Goal: Information Seeking & Learning: Learn about a topic

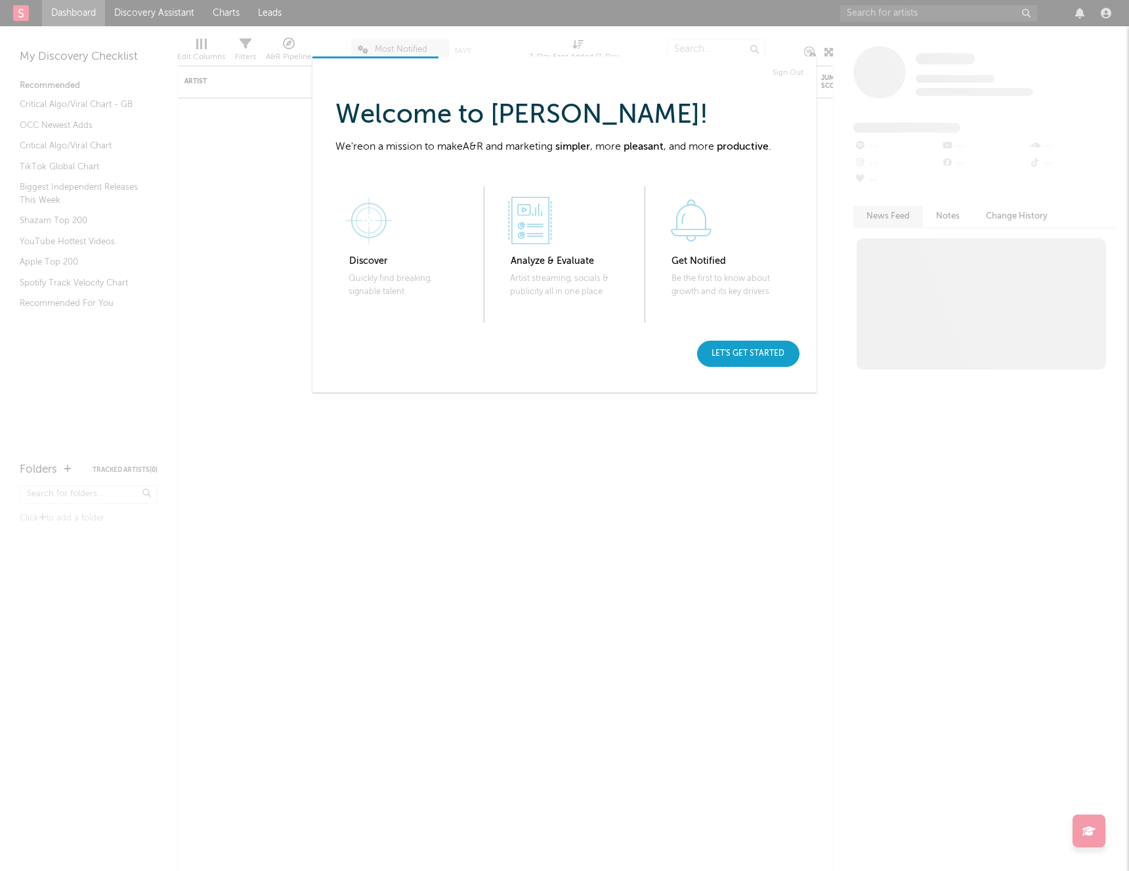
click at [744, 363] on div "Let's get started" at bounding box center [748, 354] width 102 height 26
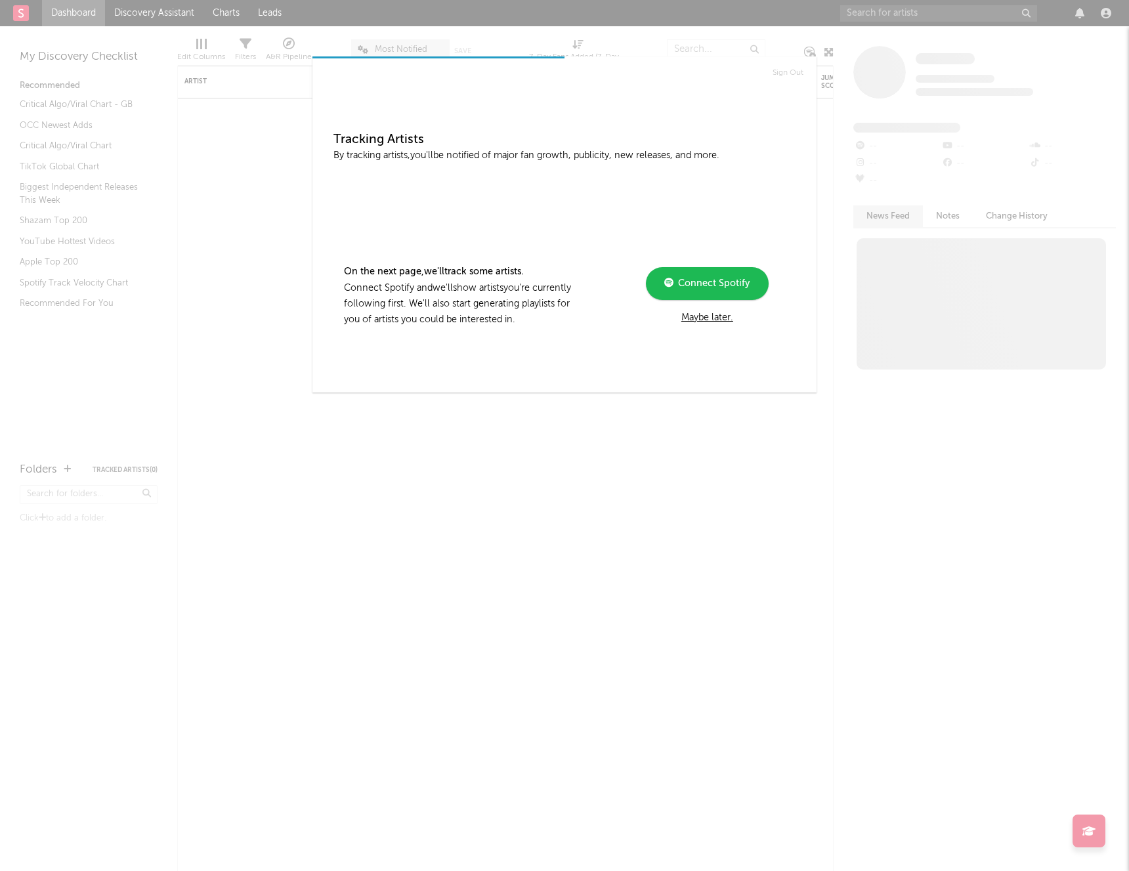
click at [702, 322] on div "Maybe later." at bounding box center [707, 318] width 177 height 16
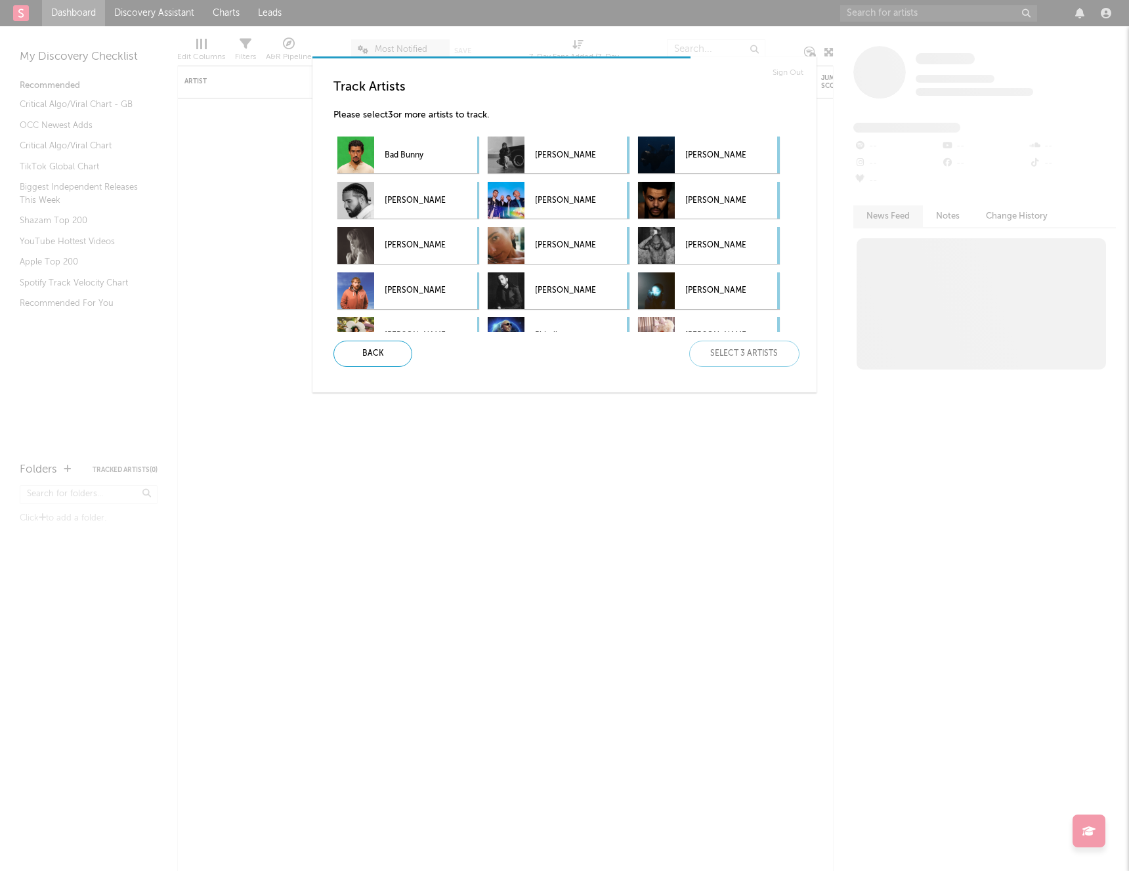
click at [795, 345] on div "Back Select 3 artists" at bounding box center [561, 354] width 476 height 26
click at [779, 350] on div "Back Select 3 artists" at bounding box center [561, 354] width 476 height 26
click at [778, 350] on div "Back Select 3 artists" at bounding box center [561, 354] width 476 height 26
click at [778, 351] on div "Back Select 3 artists" at bounding box center [561, 354] width 476 height 26
click at [777, 351] on div "Back Select 3 artists" at bounding box center [561, 354] width 476 height 26
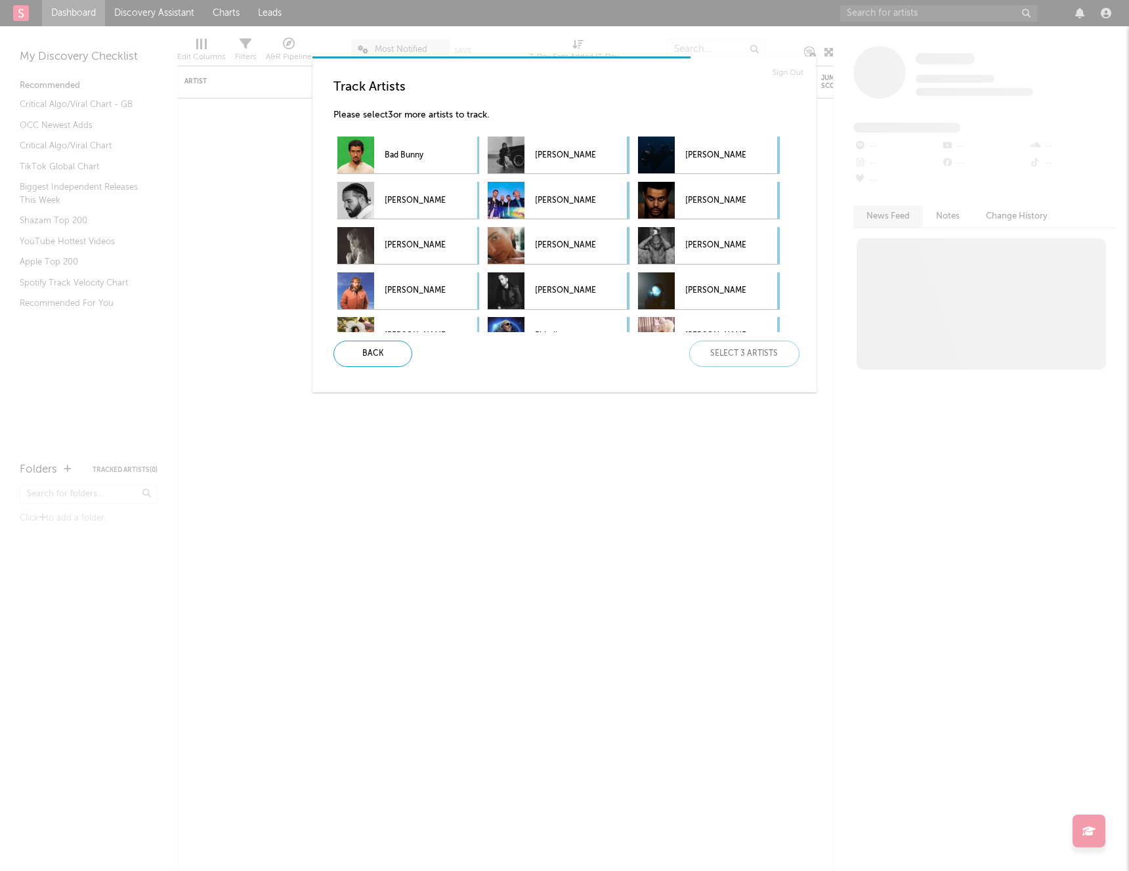
click at [777, 351] on div "Back Select 3 artists" at bounding box center [561, 354] width 476 height 26
click at [413, 114] on p "Please select 3 or more artists to track." at bounding box center [569, 116] width 472 height 16
click at [421, 288] on p "[PERSON_NAME]" at bounding box center [415, 291] width 60 height 30
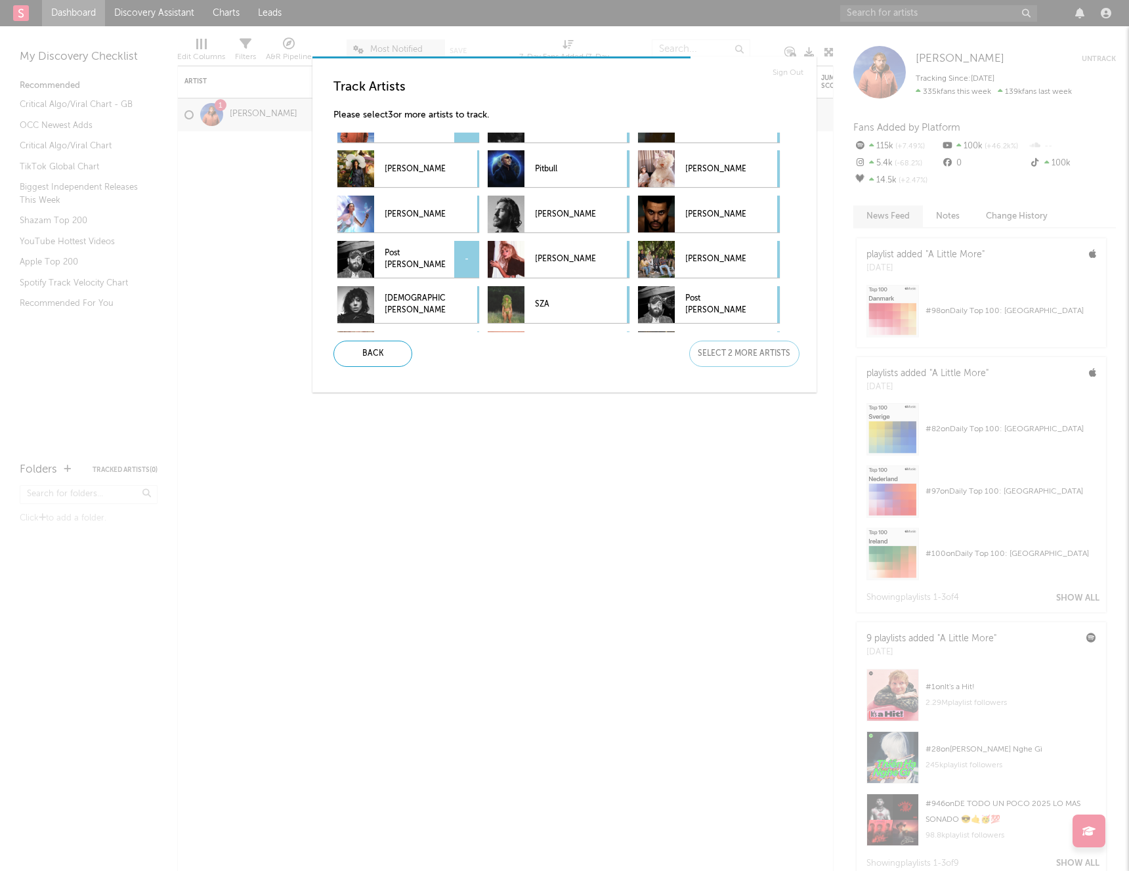
scroll to position [197, 0]
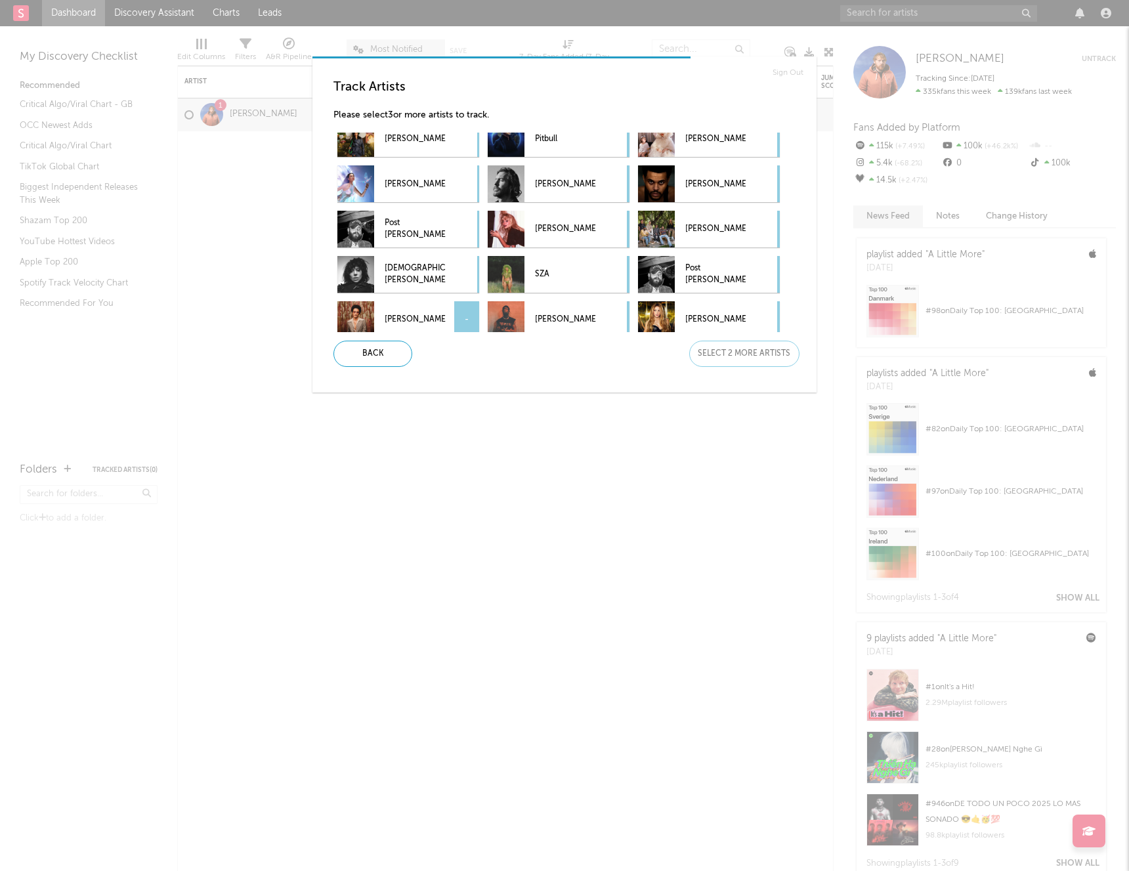
click at [409, 324] on p "[PERSON_NAME]" at bounding box center [415, 320] width 60 height 30
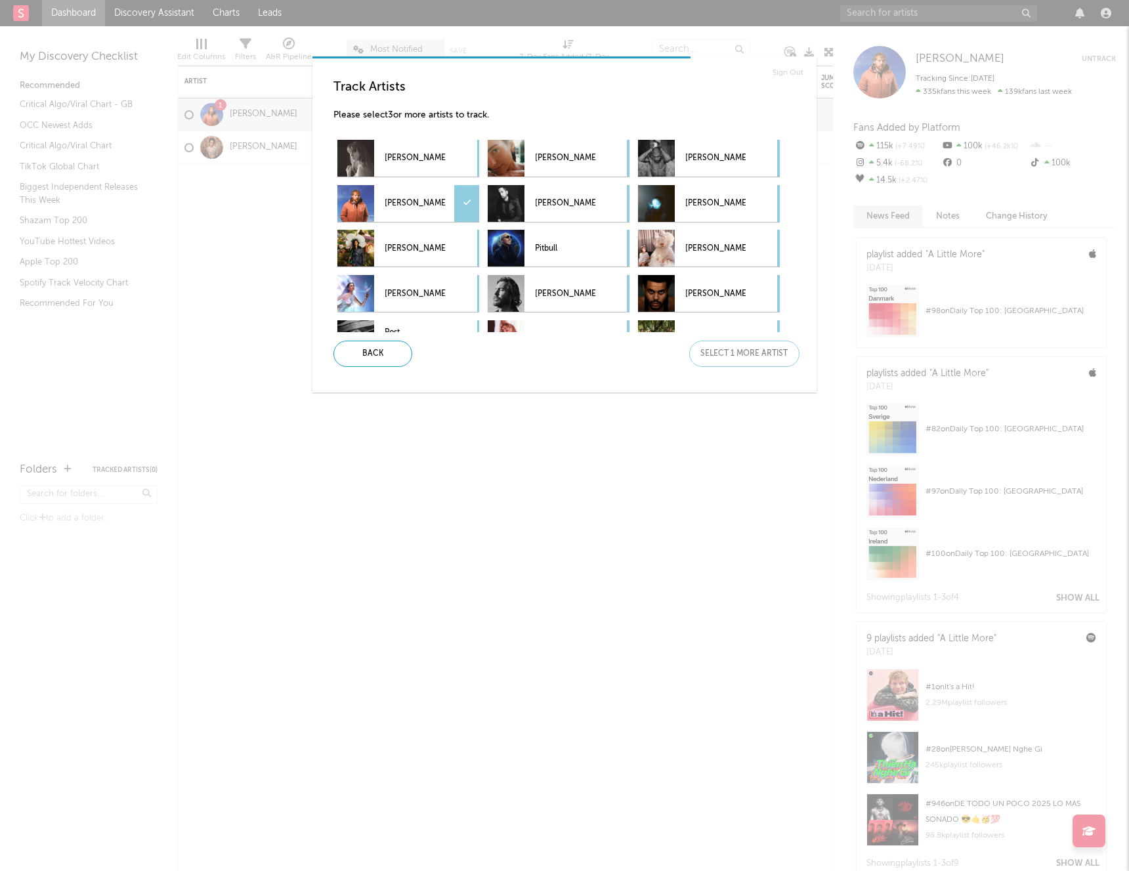
scroll to position [252, 0]
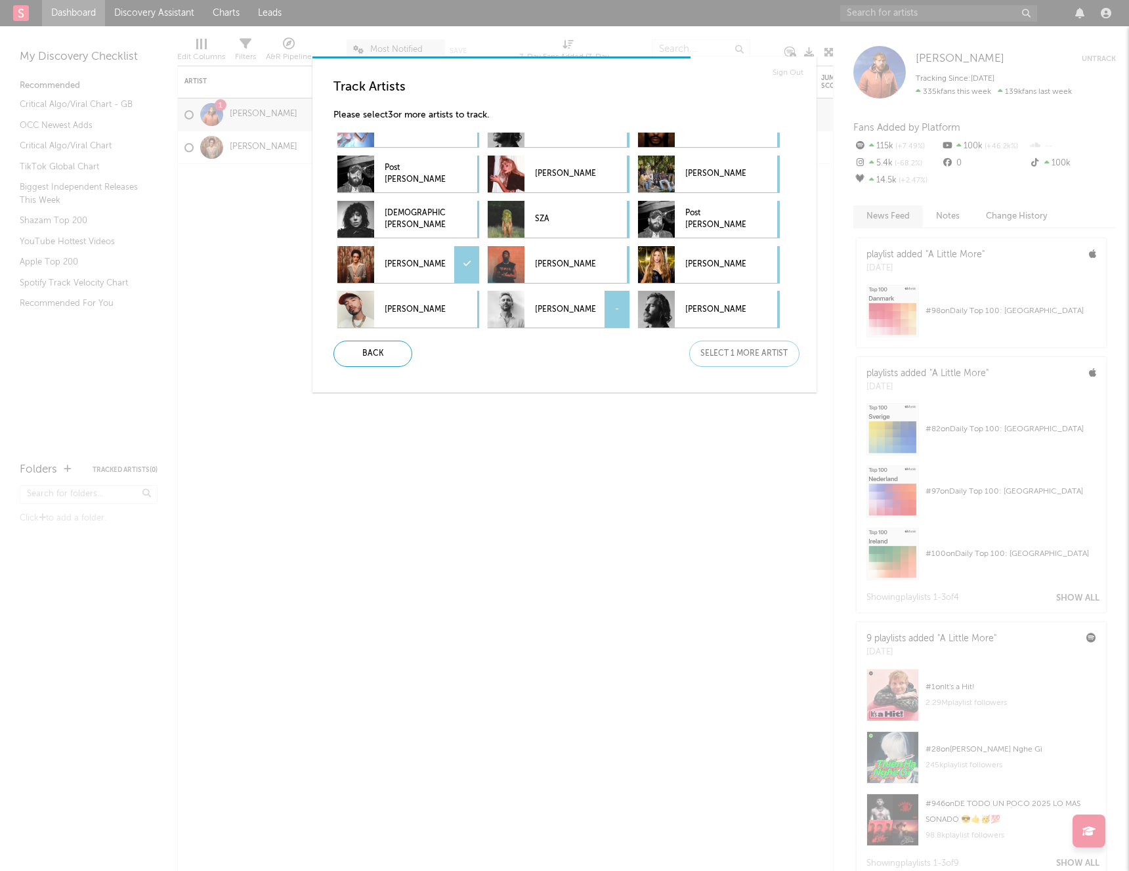
click at [577, 316] on p "[PERSON_NAME]" at bounding box center [565, 310] width 60 height 30
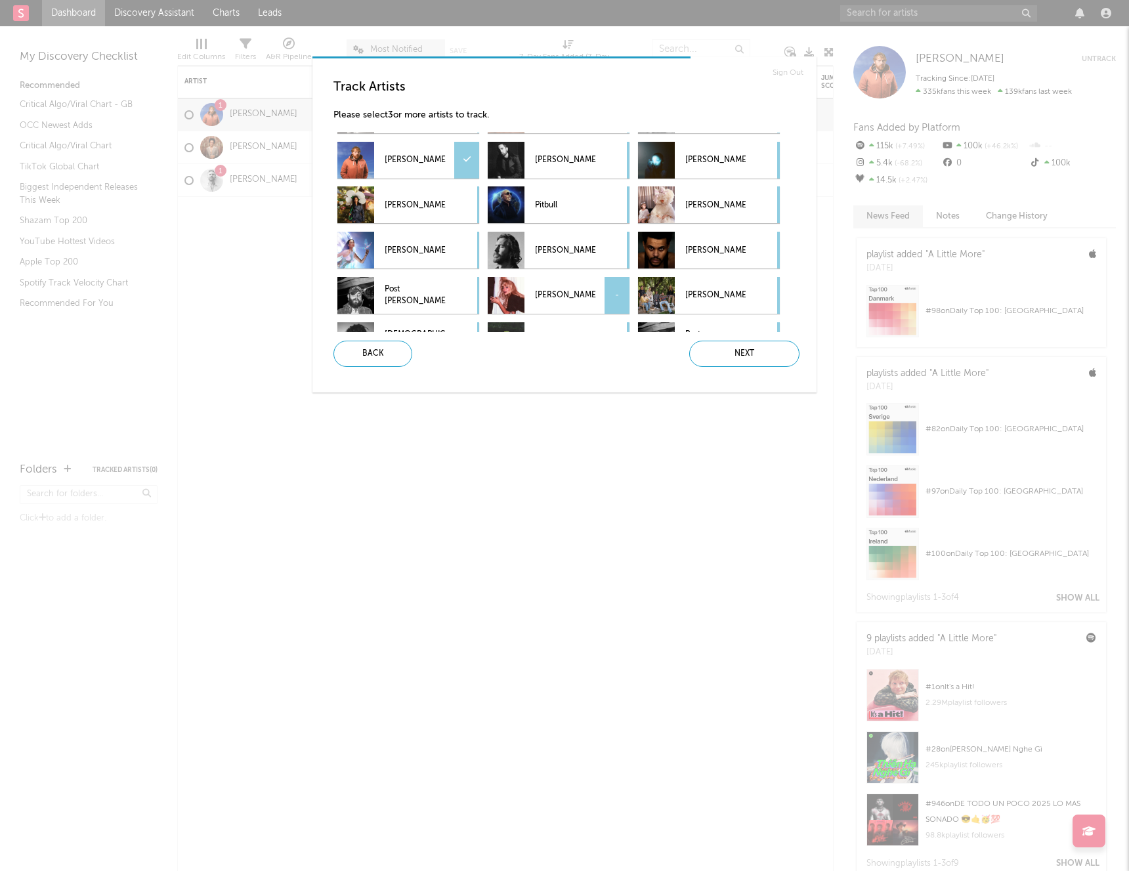
scroll to position [186, 0]
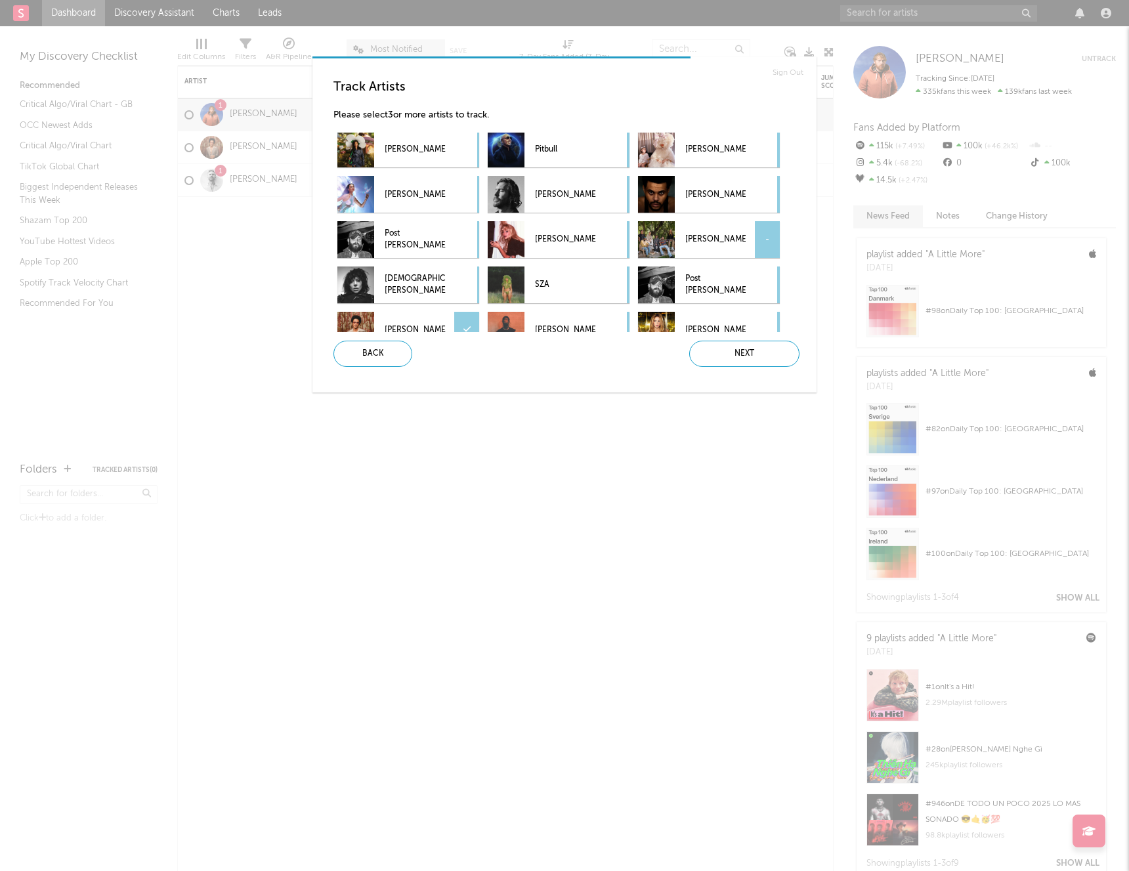
click at [697, 248] on p "[PERSON_NAME]" at bounding box center [715, 240] width 60 height 30
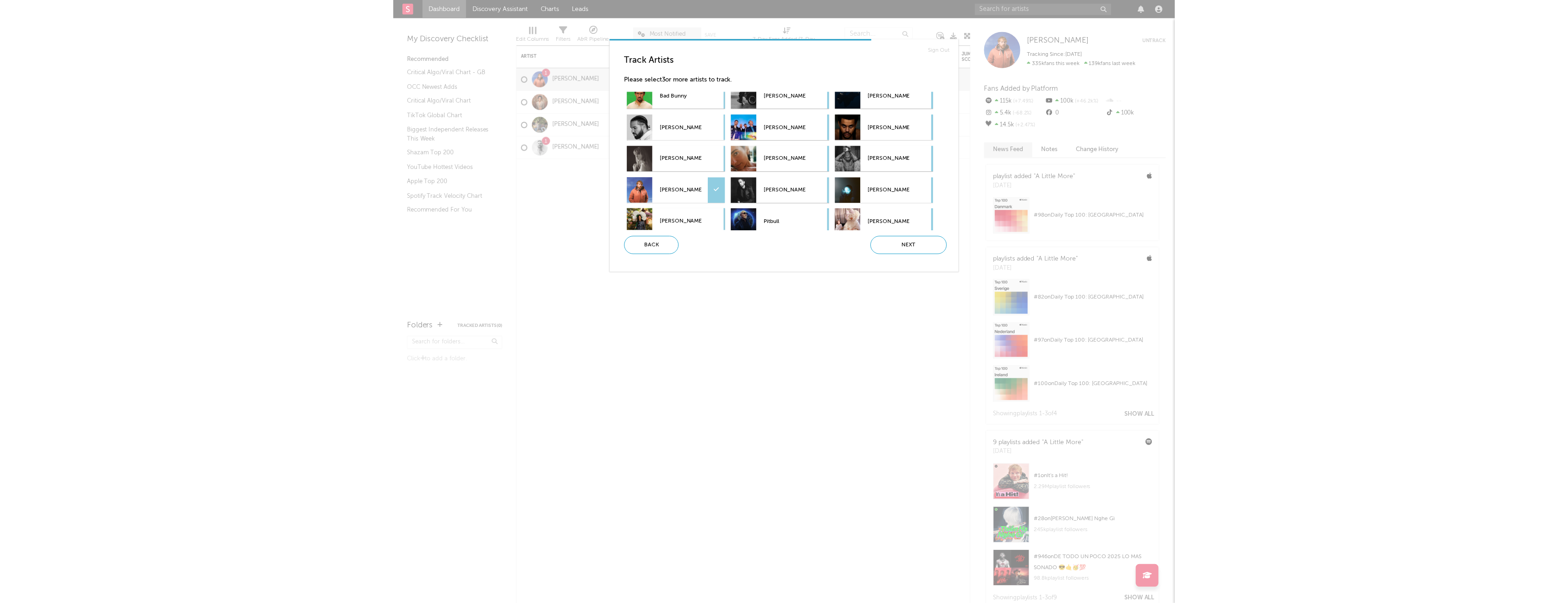
scroll to position [0, 0]
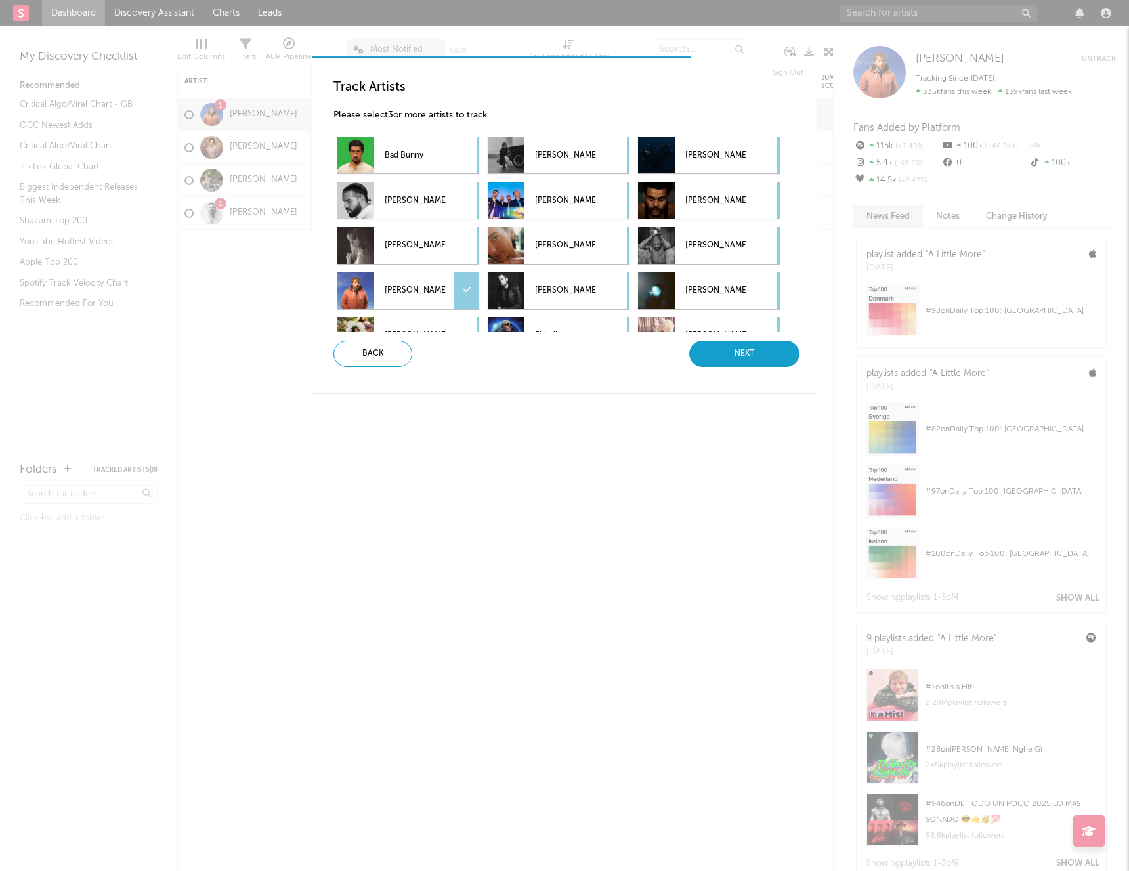
click at [726, 348] on div "Next" at bounding box center [744, 354] width 110 height 26
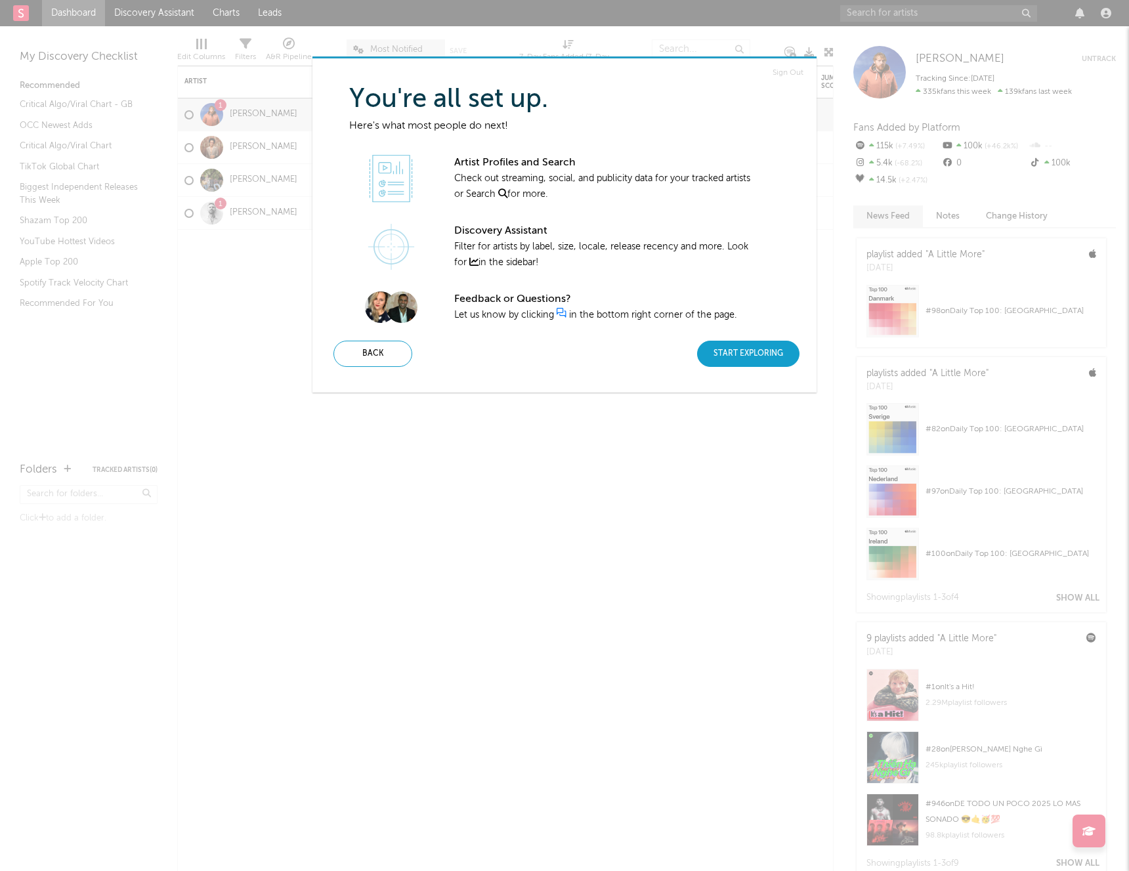
click at [758, 353] on div "Start Exploring" at bounding box center [748, 354] width 102 height 26
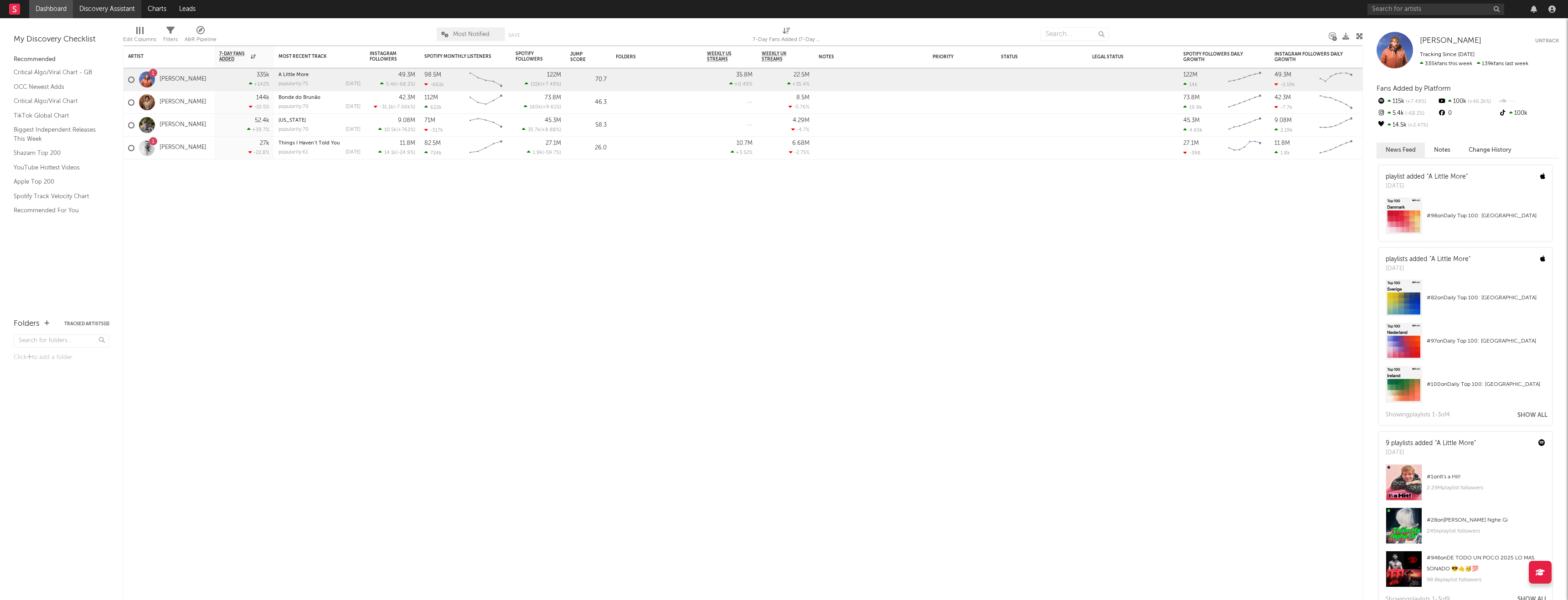
click at [120, 10] on link "Discovery Assistant" at bounding box center [107, 9] width 68 height 18
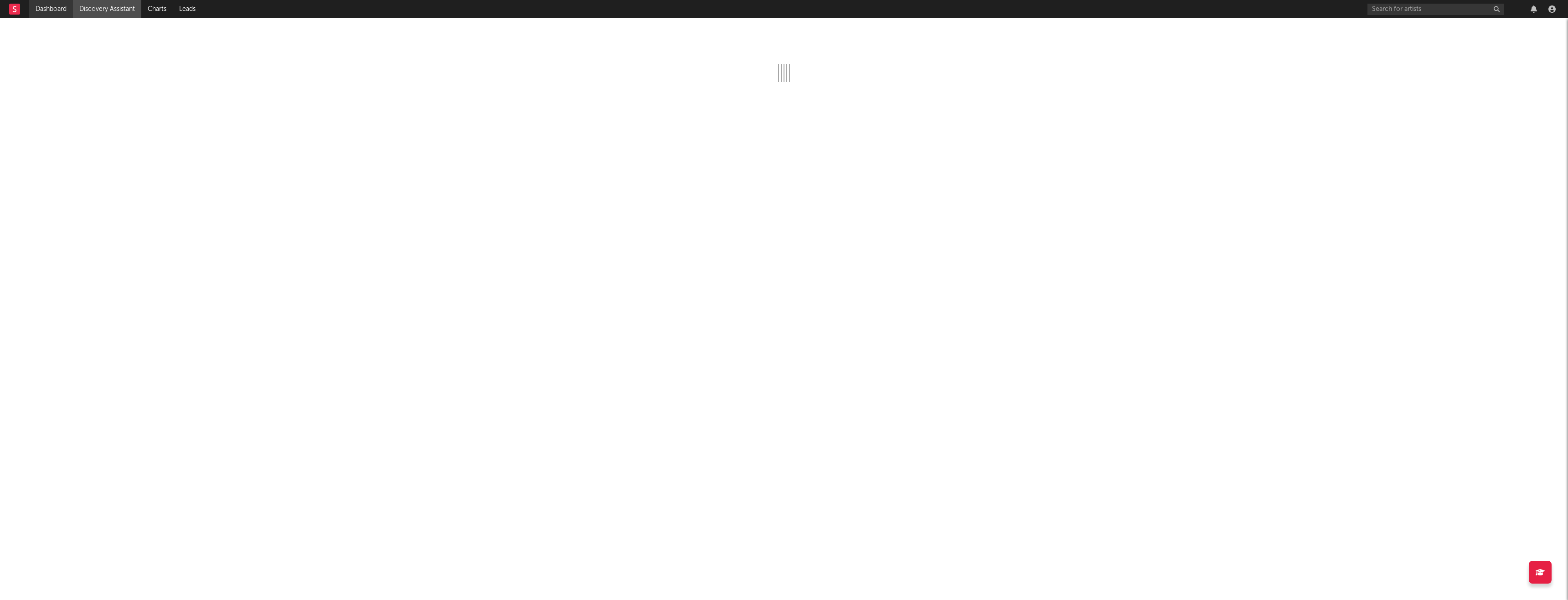
click at [44, 4] on link "Dashboard" at bounding box center [51, 9] width 44 height 18
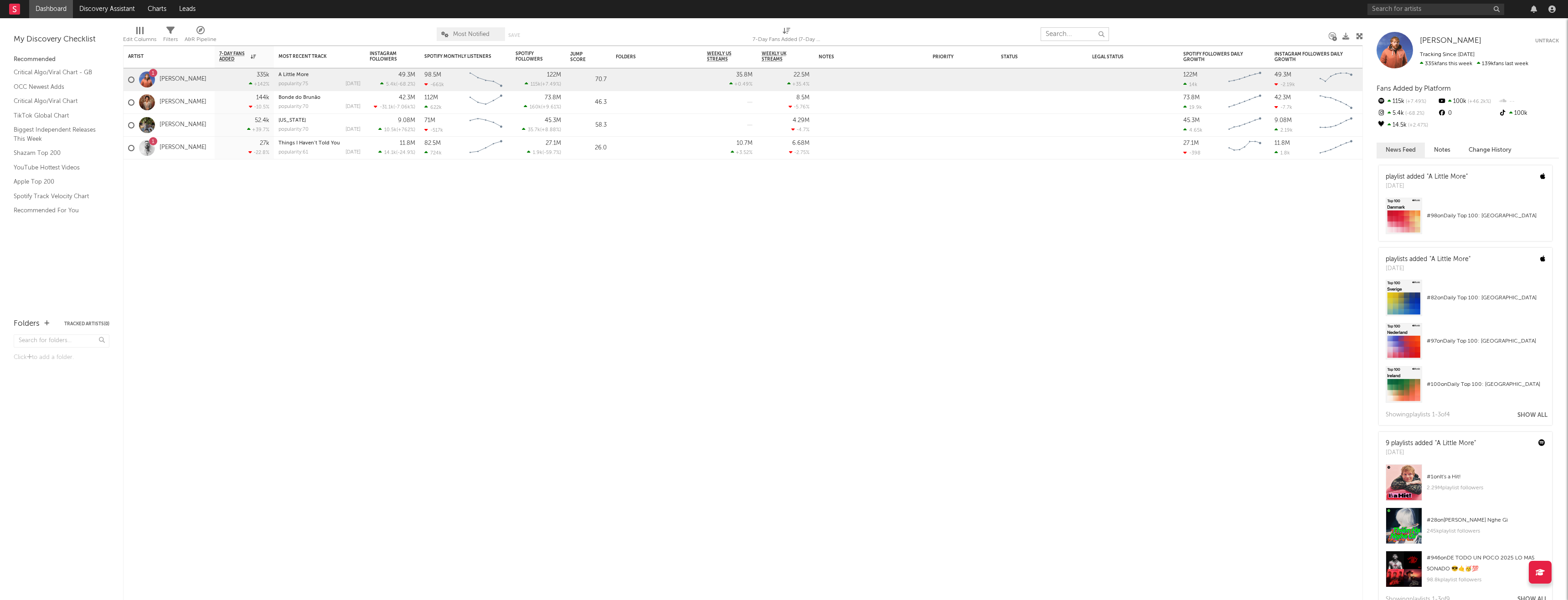
click at [784, 38] on input "text" at bounding box center [1075, 34] width 68 height 14
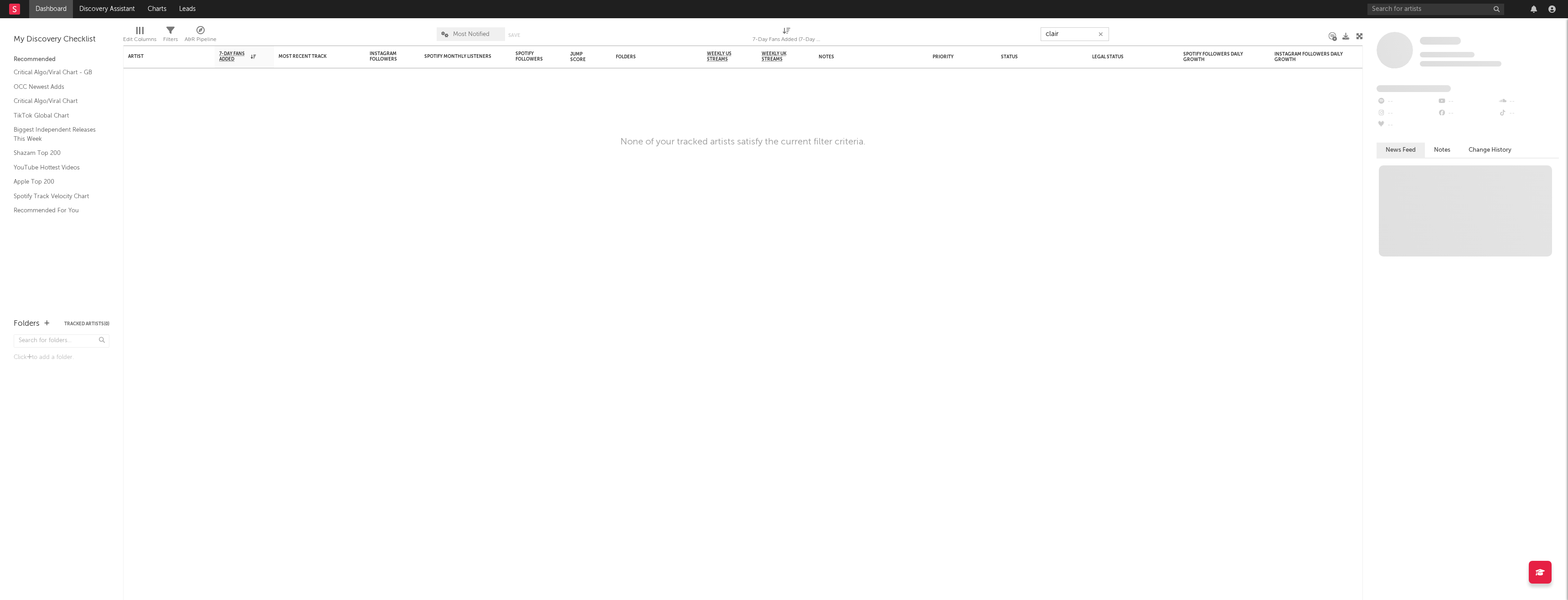
type input "clairo"
click at [784, 34] on icon "button" at bounding box center [1101, 34] width 5 height 6
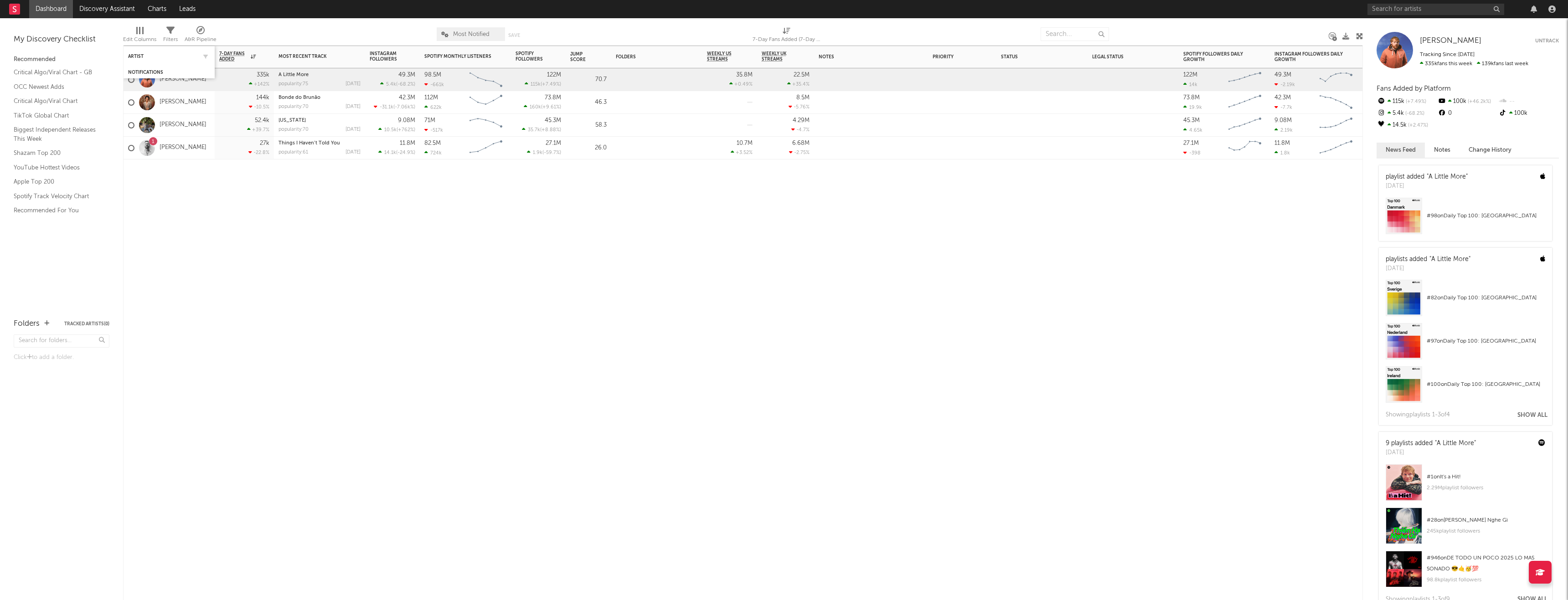
click at [157, 50] on div "Artist" at bounding box center [169, 56] width 82 height 18
click at [88, 322] on button "Tracked Artists ( 0 )" at bounding box center [87, 324] width 45 height 5
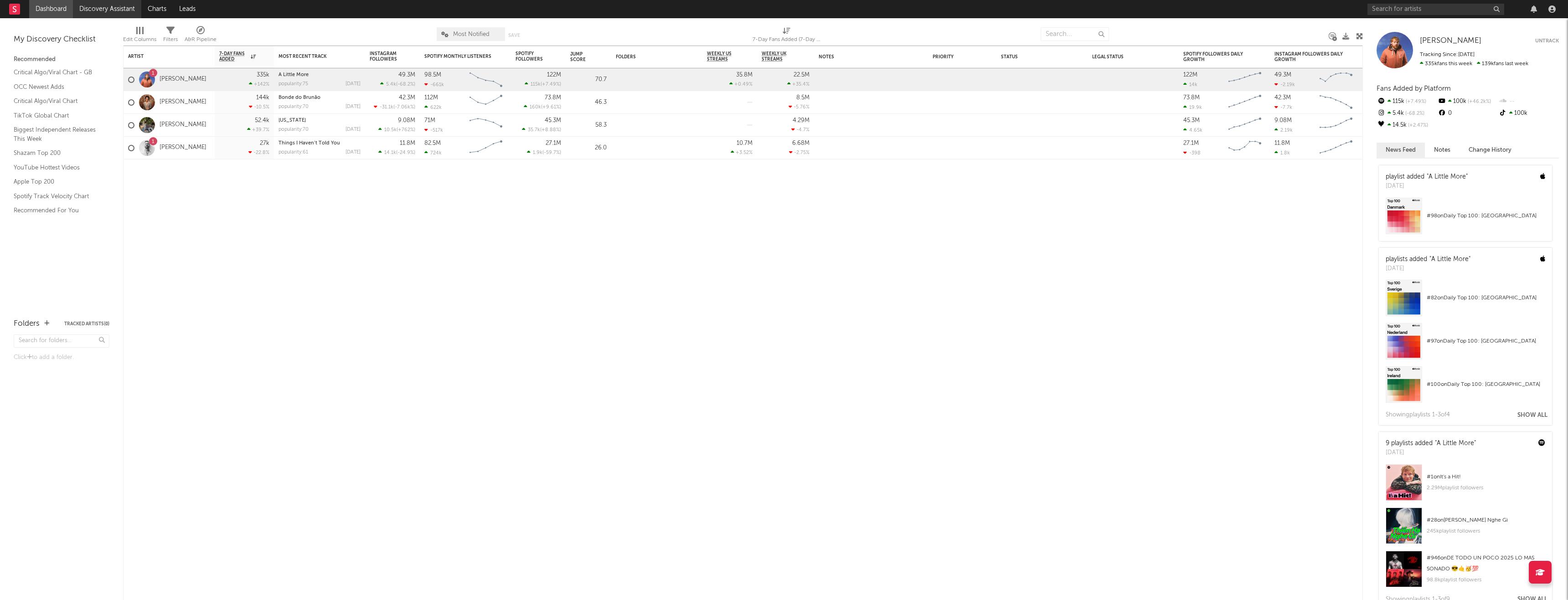
click at [96, 11] on link "Discovery Assistant" at bounding box center [107, 9] width 68 height 18
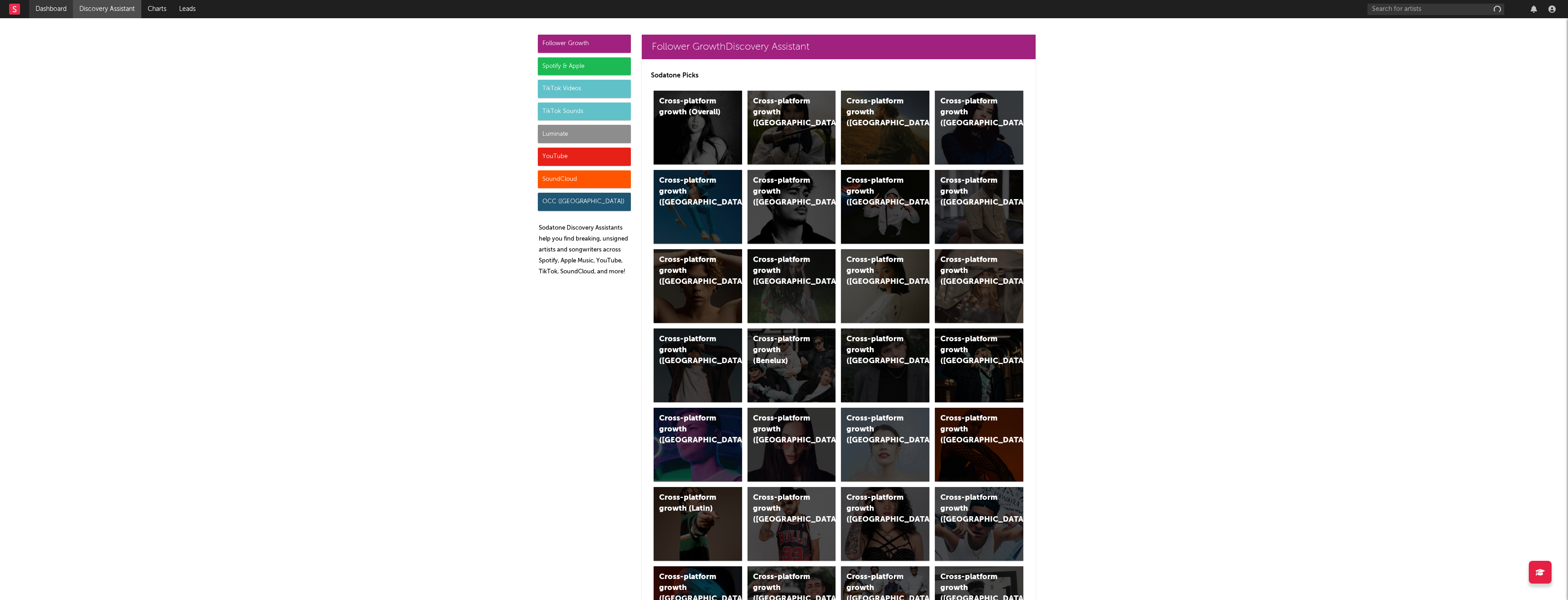
click at [54, 8] on link "Dashboard" at bounding box center [51, 9] width 44 height 18
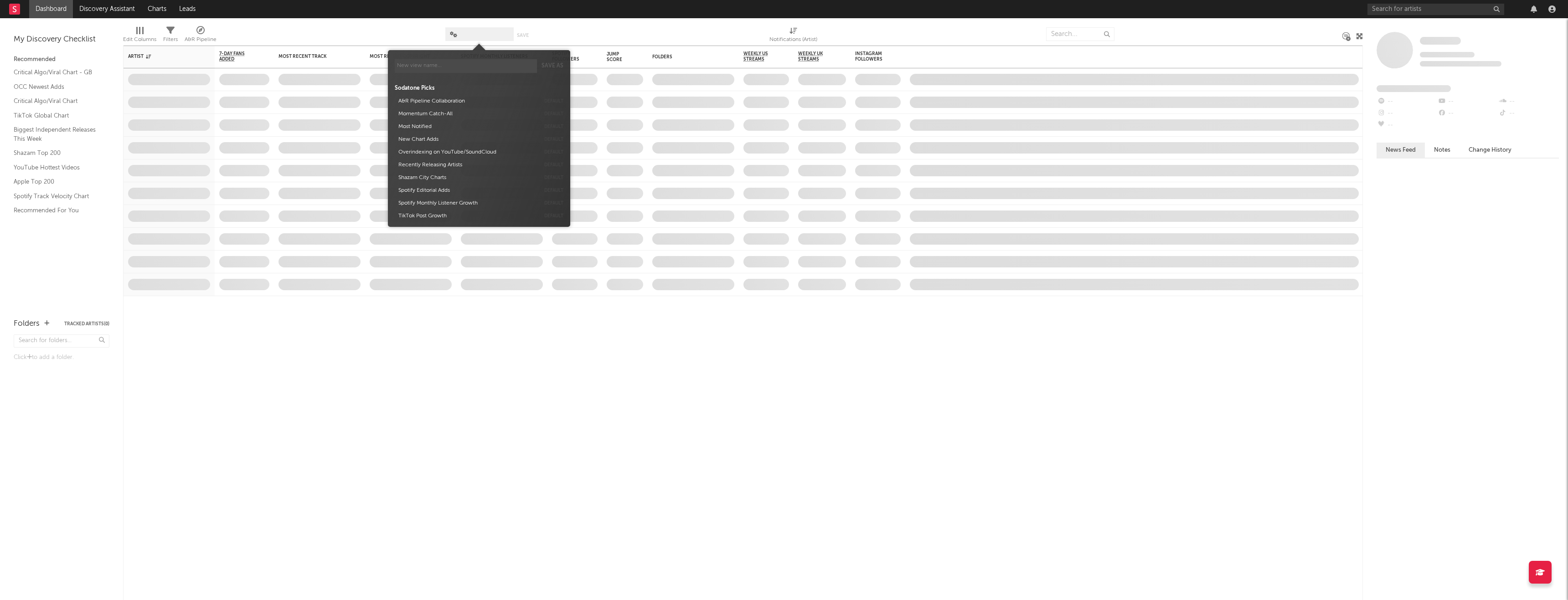
click at [495, 38] on span at bounding box center [479, 34] width 68 height 14
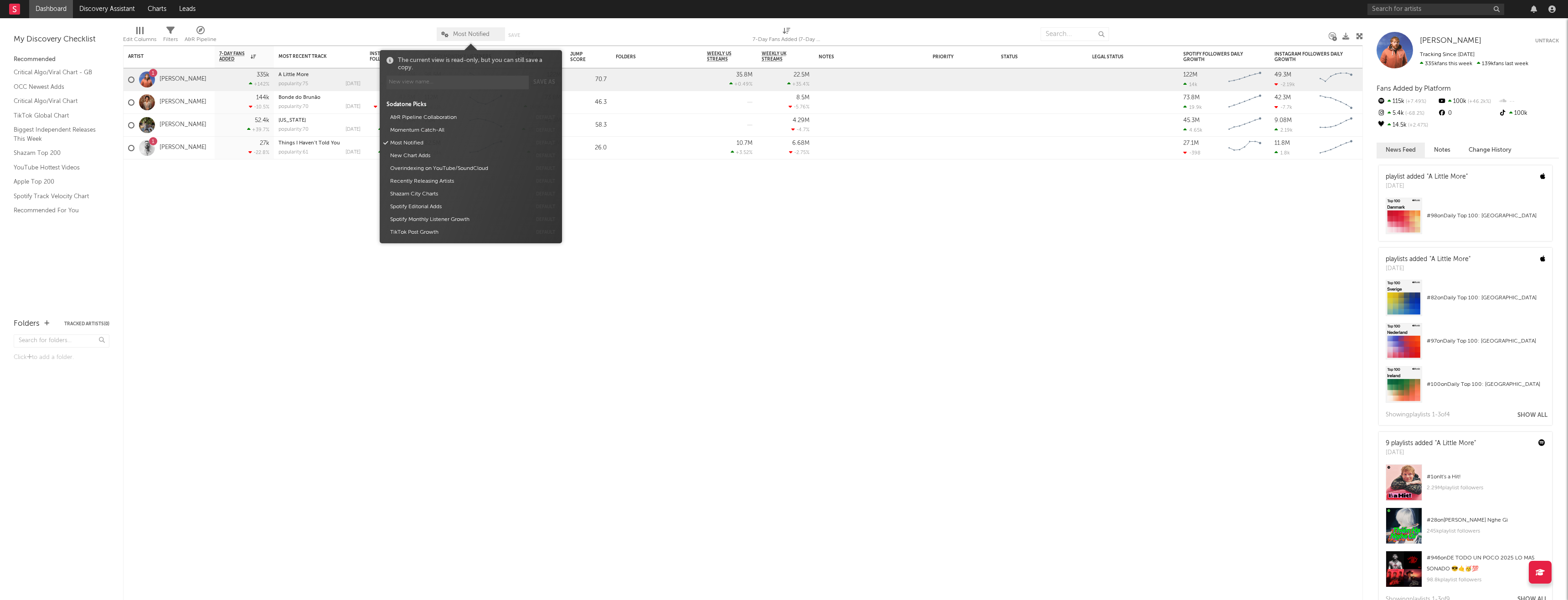
click at [329, 28] on div at bounding box center [327, 34] width 206 height 23
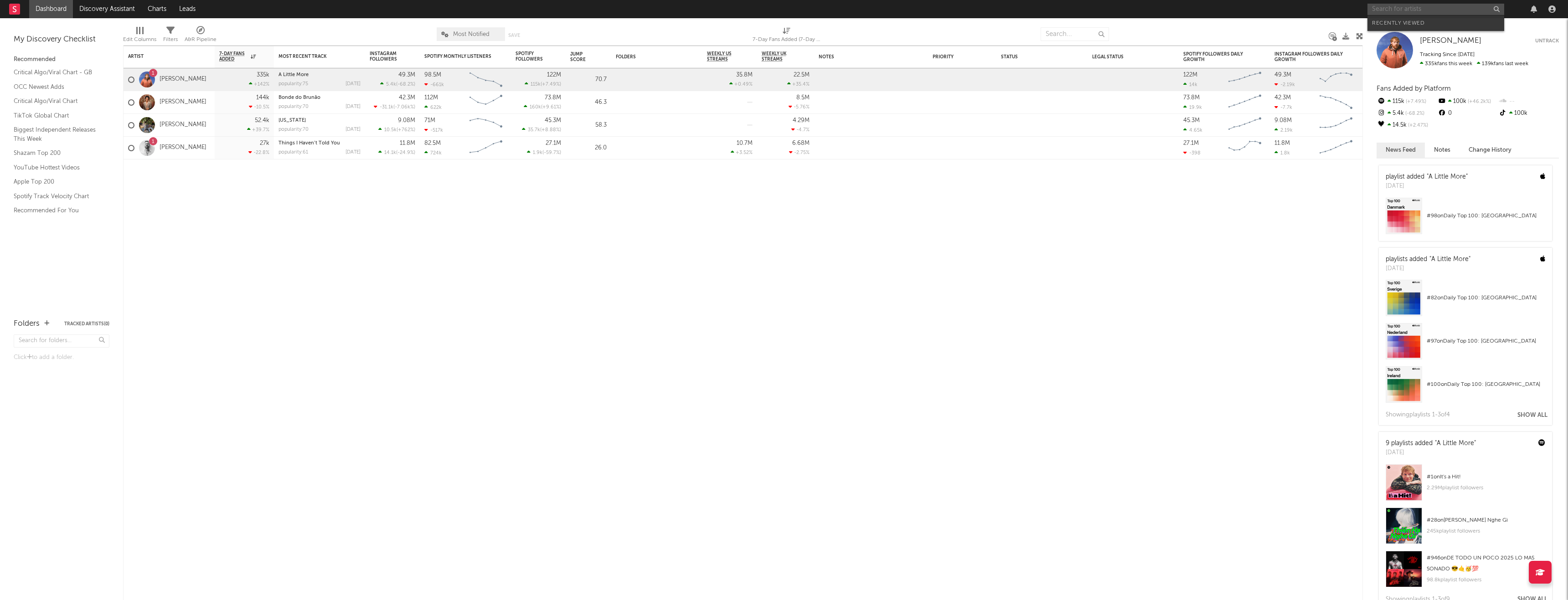
click at [784, 12] on input "text" at bounding box center [1436, 9] width 137 height 11
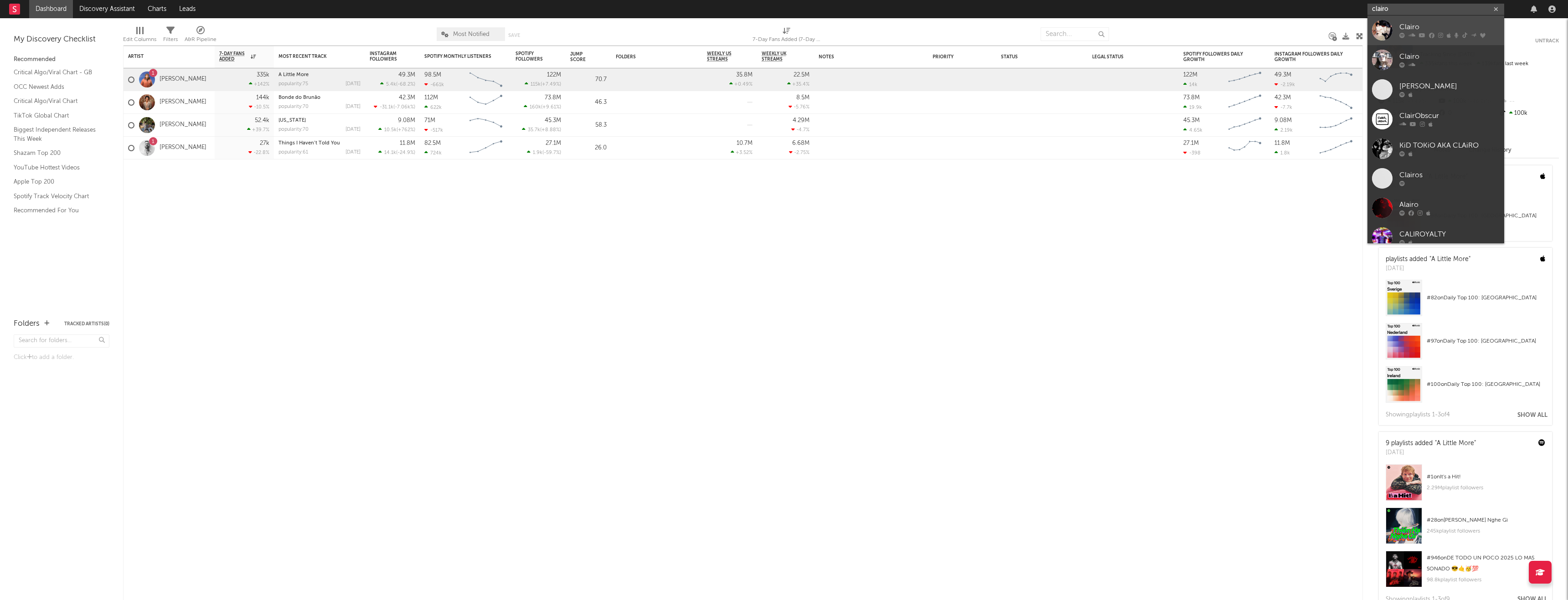
type input "clairo"
click at [784, 25] on div "Clairo" at bounding box center [1450, 27] width 100 height 11
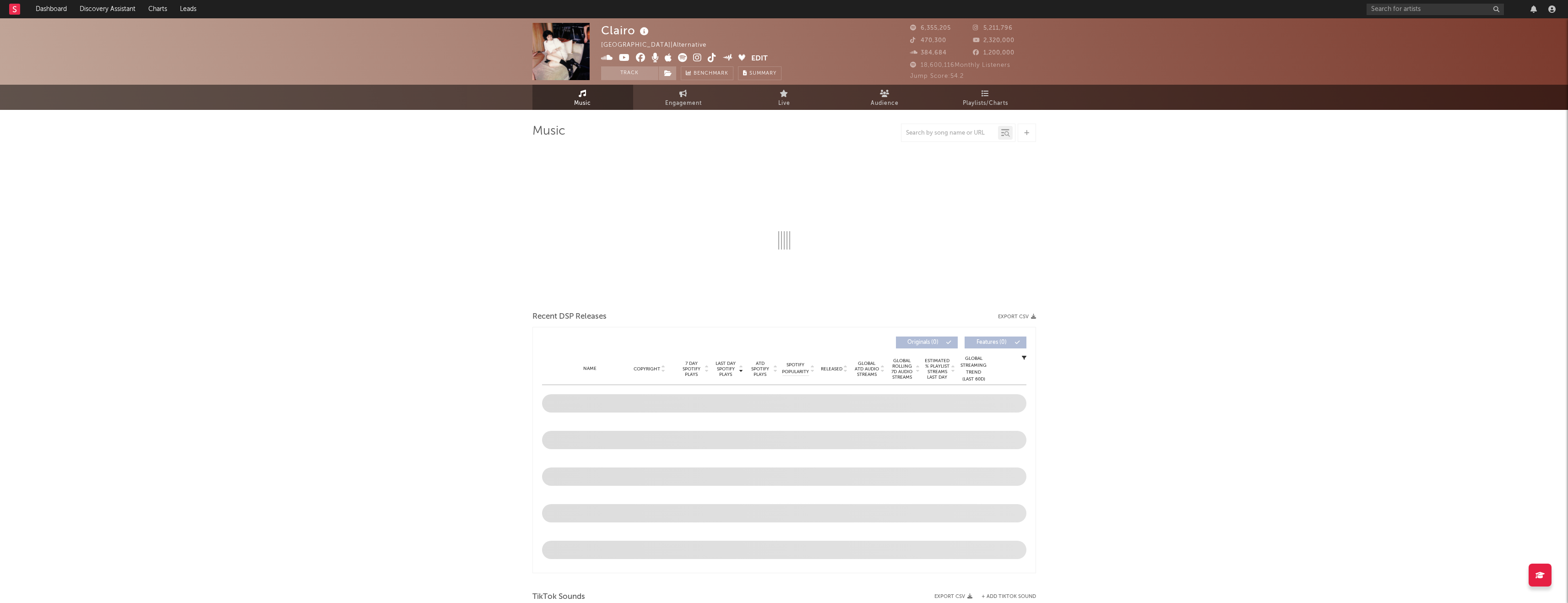
select select "6m"
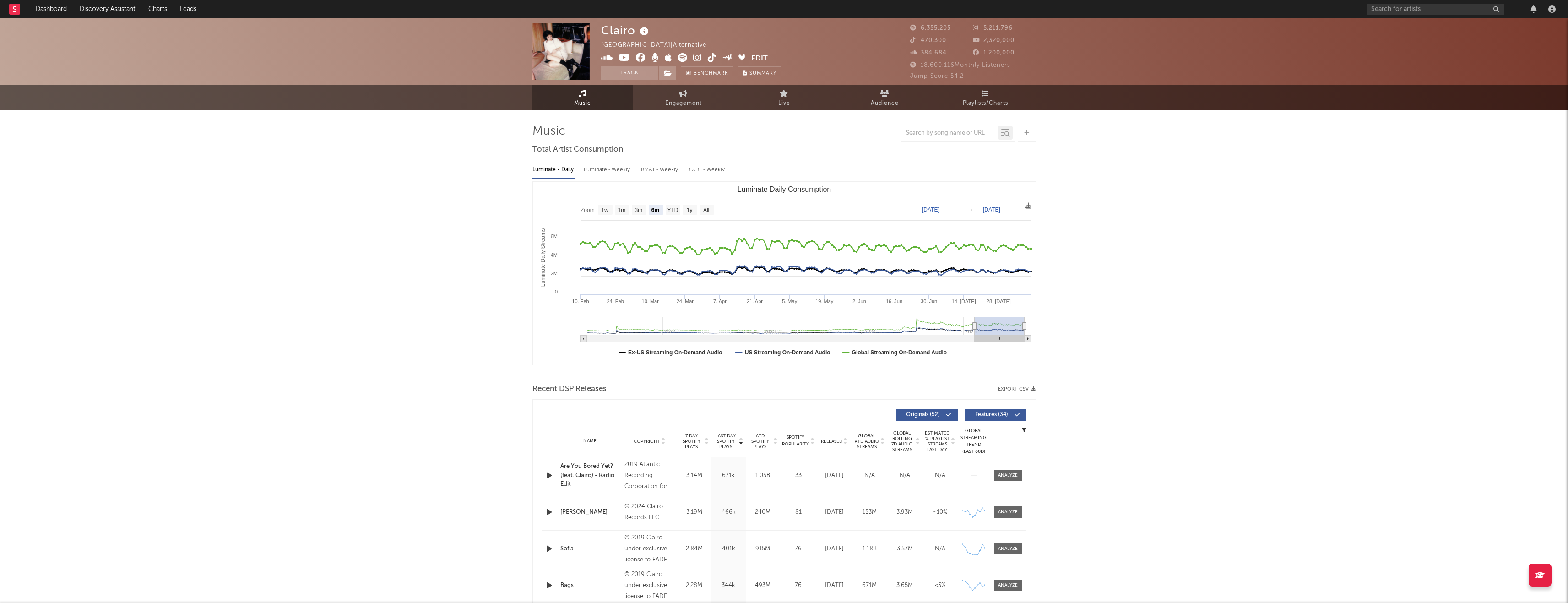
click at [787, 134] on icon at bounding box center [1026, 133] width 5 height 6
click at [635, 78] on button "Track" at bounding box center [630, 73] width 57 height 14
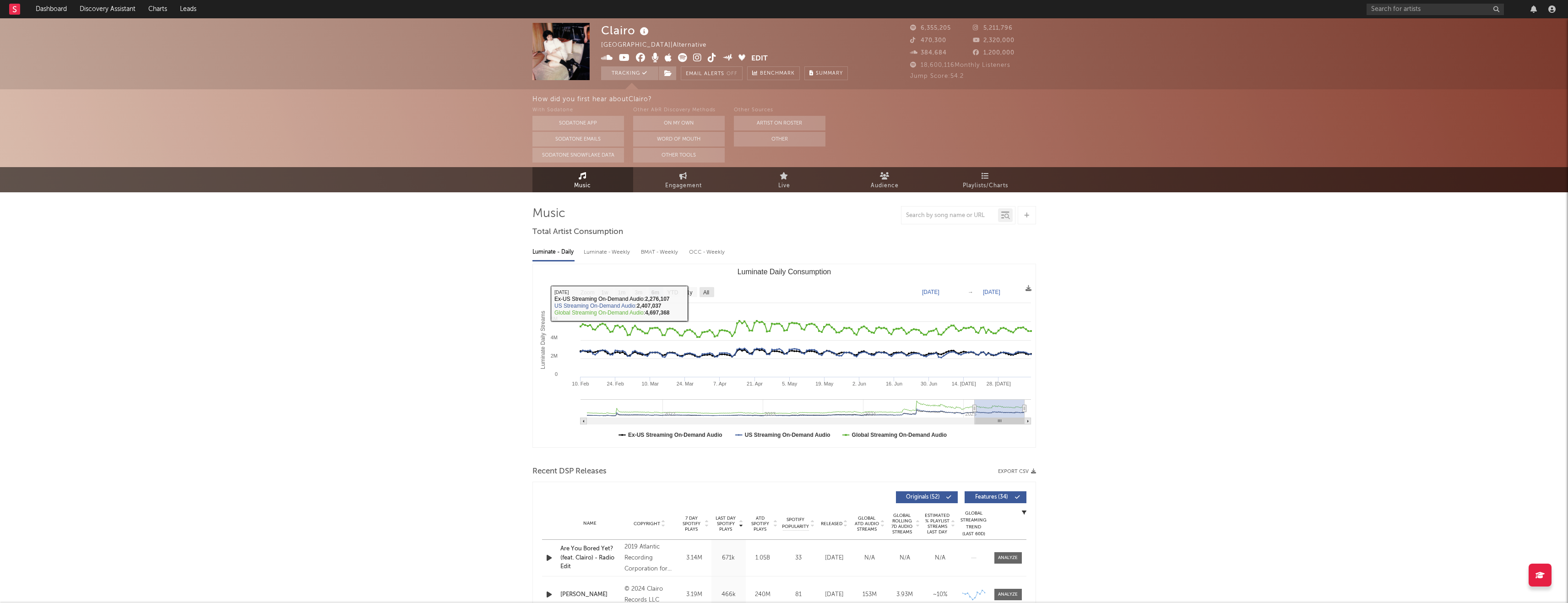
click at [704, 290] on text "All" at bounding box center [705, 292] width 6 height 6
select select "All"
type input "[DATE]"
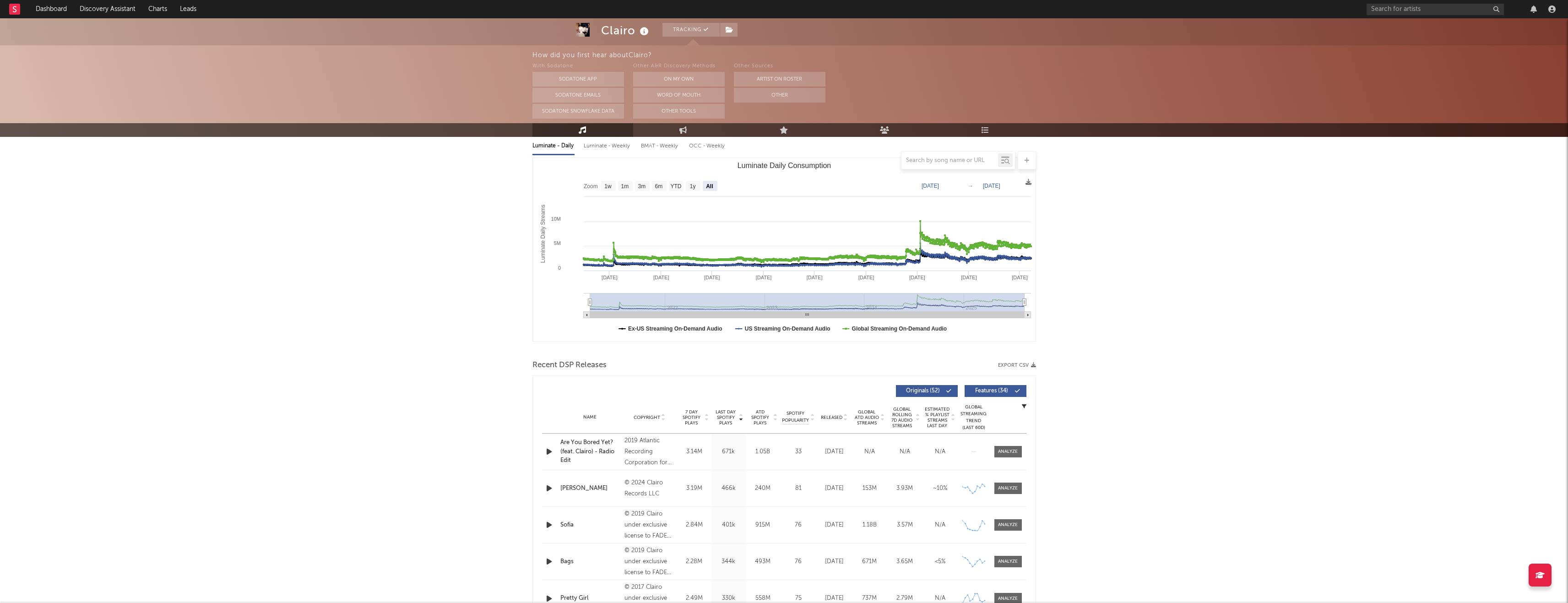
scroll to position [57, 0]
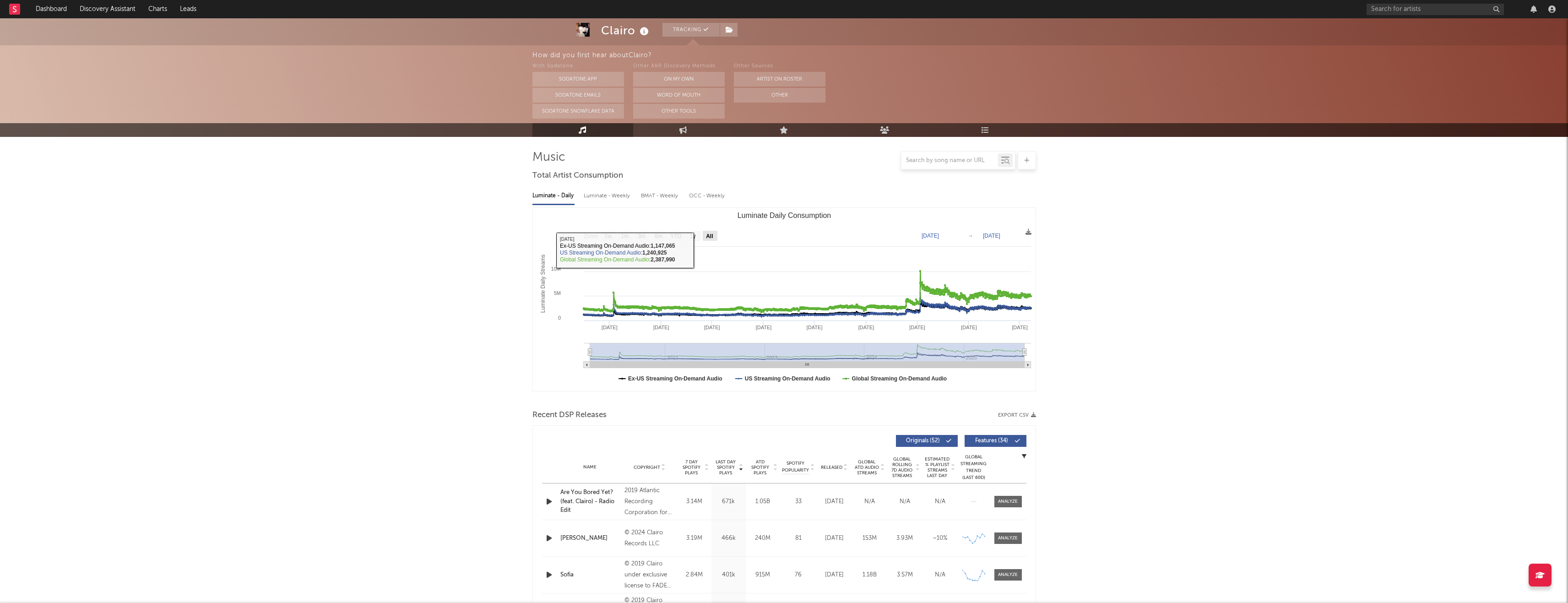
click at [714, 234] on rect "Luminate Daily Consumption" at bounding box center [709, 236] width 15 height 10
select select "All"
click at [787, 236] on text "→" at bounding box center [970, 235] width 6 height 6
click at [787, 239] on text "[DATE]" at bounding box center [930, 235] width 17 height 6
click at [787, 235] on input "[DATE]" at bounding box center [936, 235] width 43 height 9
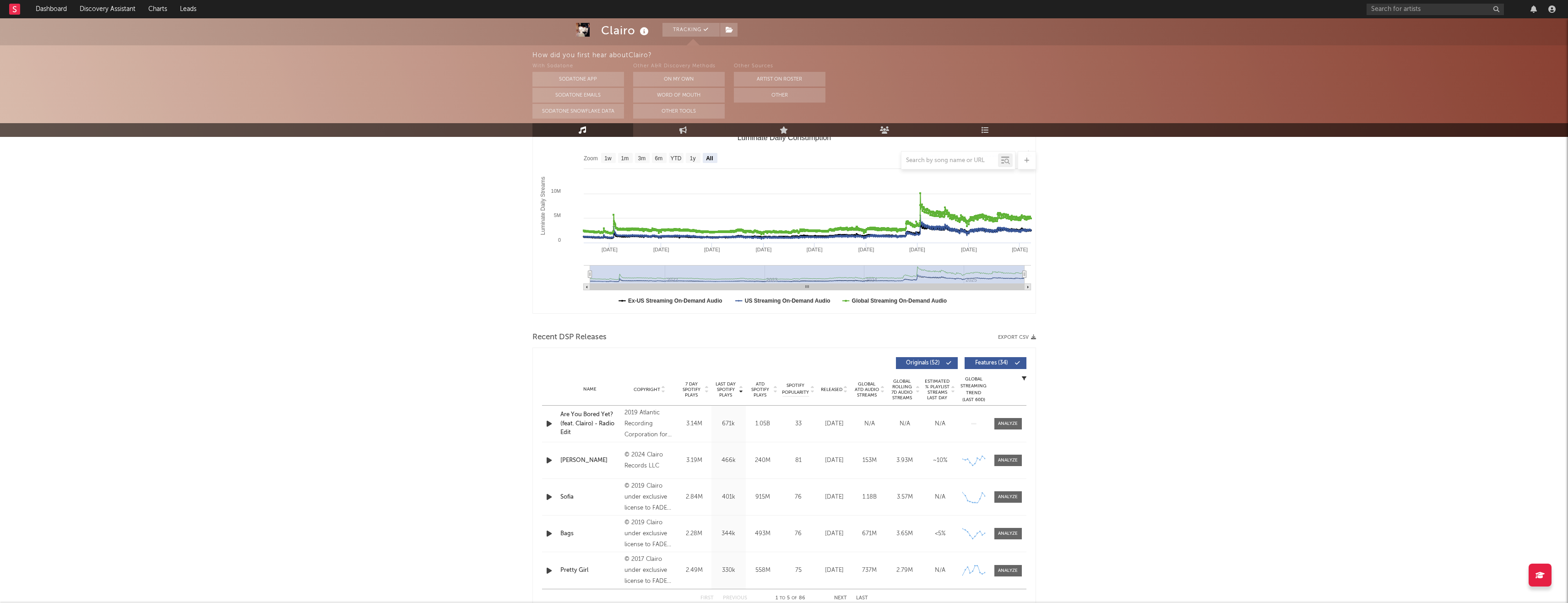
scroll to position [137, 0]
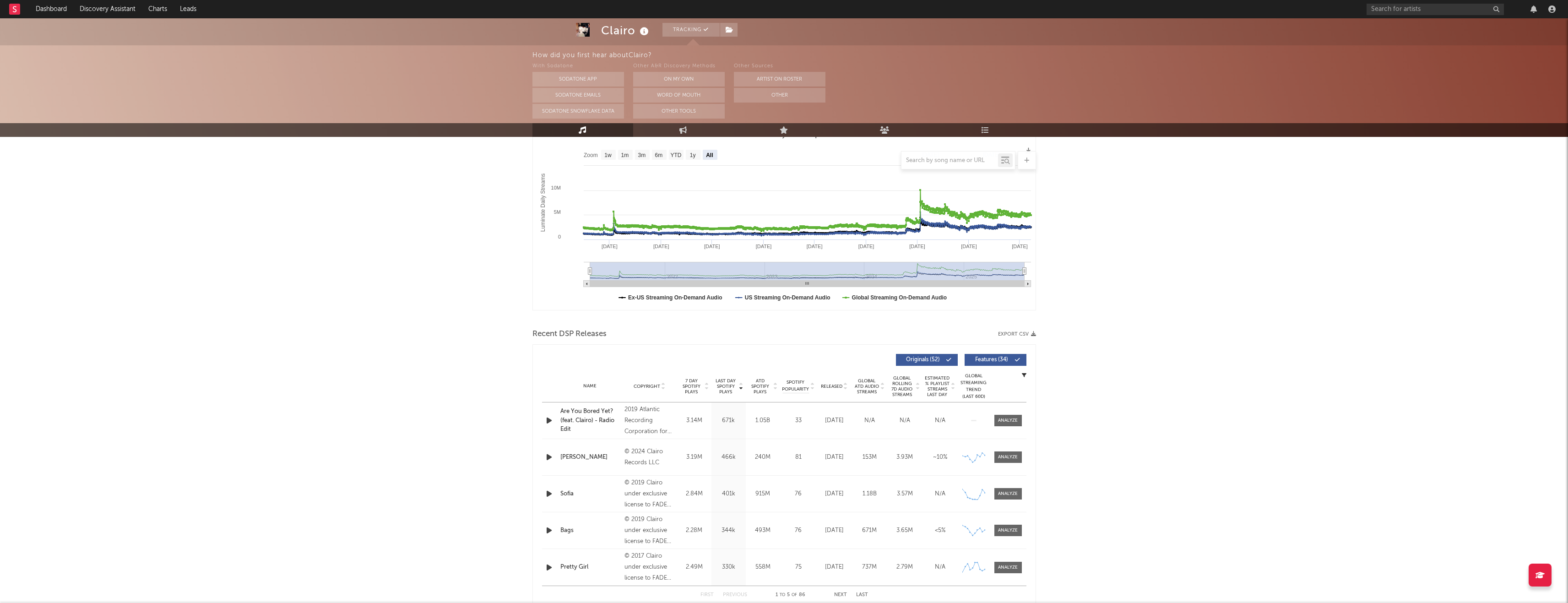
click at [787, 360] on button "Features ( 34 )" at bounding box center [995, 359] width 62 height 12
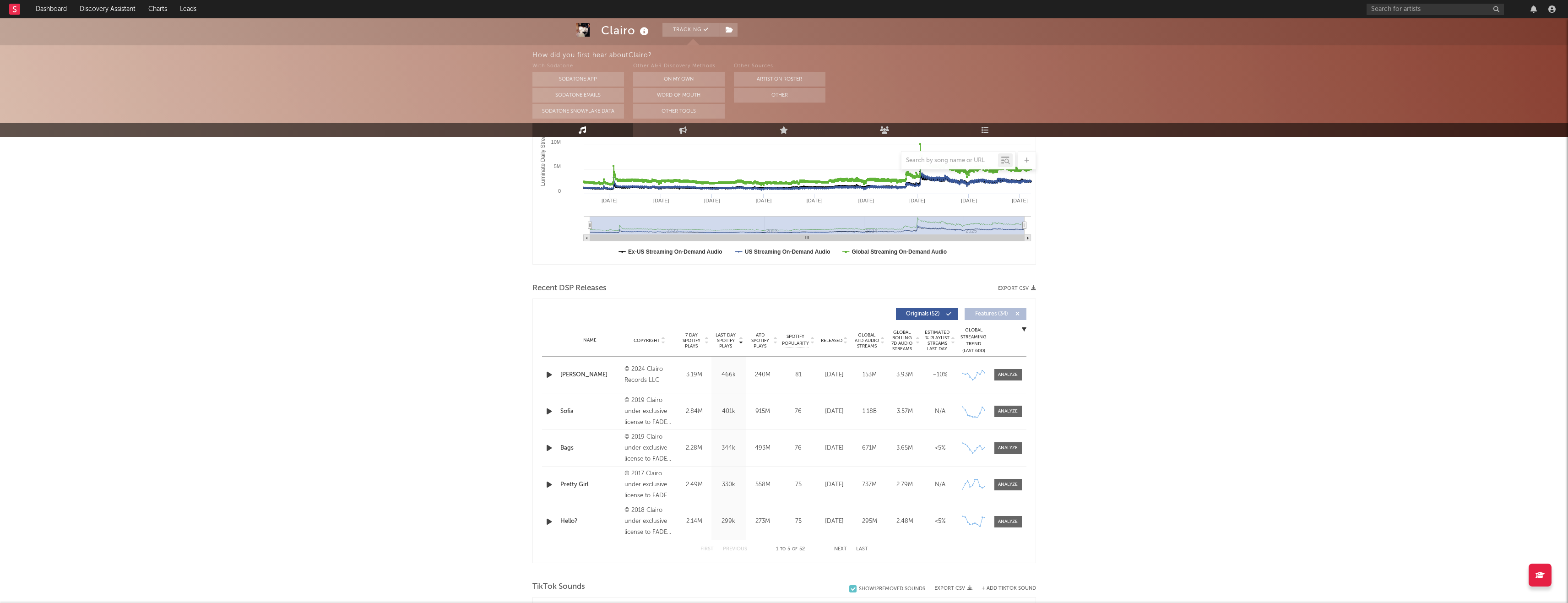
click at [787, 552] on div "First Previous 1 to 5 of 52 Next Last" at bounding box center [784, 549] width 167 height 18
click at [787, 548] on button "Next" at bounding box center [840, 549] width 13 height 5
click at [737, 549] on button "Previous" at bounding box center [734, 549] width 24 height 5
click at [739, 341] on icon at bounding box center [741, 338] width 5 height 3
click at [741, 338] on icon at bounding box center [741, 338] width 5 height 3
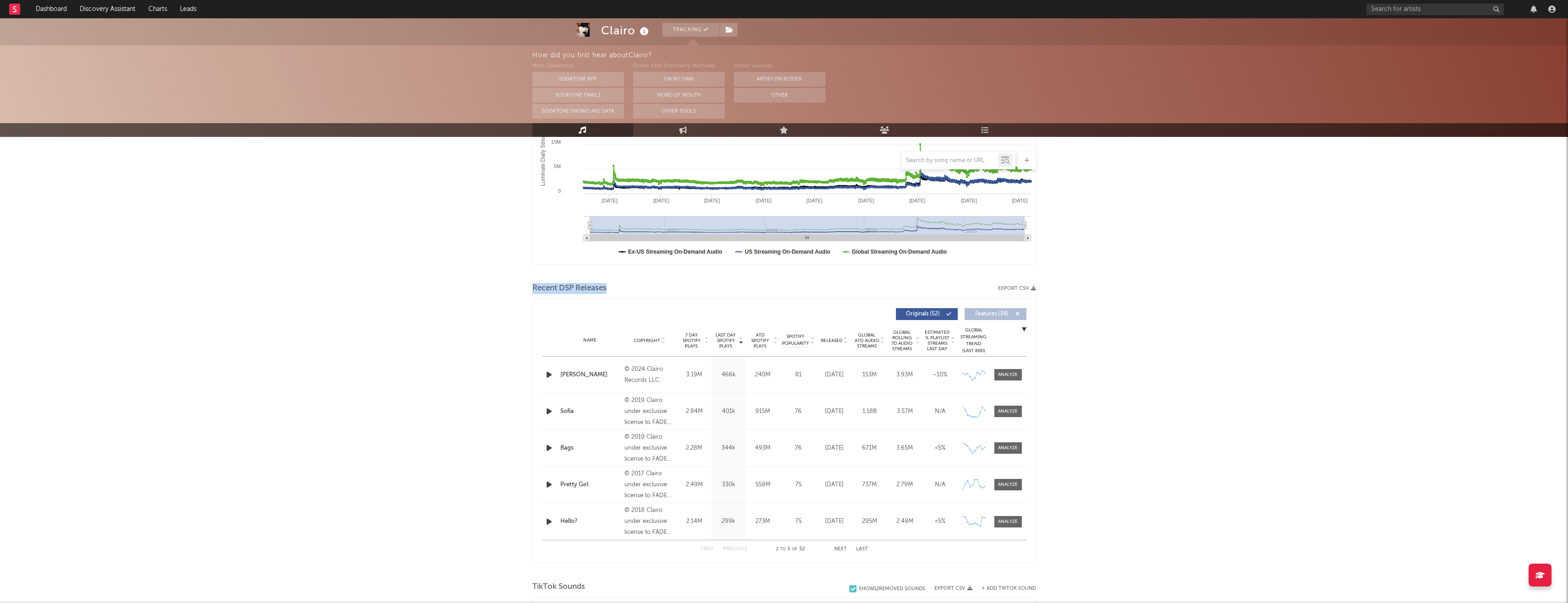
drag, startPoint x: 613, startPoint y: 288, endPoint x: 531, endPoint y: 287, distance: 82.0
click at [531, 287] on div "Clairo Tracking [GEOGRAPHIC_DATA] | Alternative Edit Tracking Email Alerts Off …" at bounding box center [784, 568] width 1568 height 1466
click at [787, 290] on button "Export CSV" at bounding box center [1017, 288] width 38 height 6
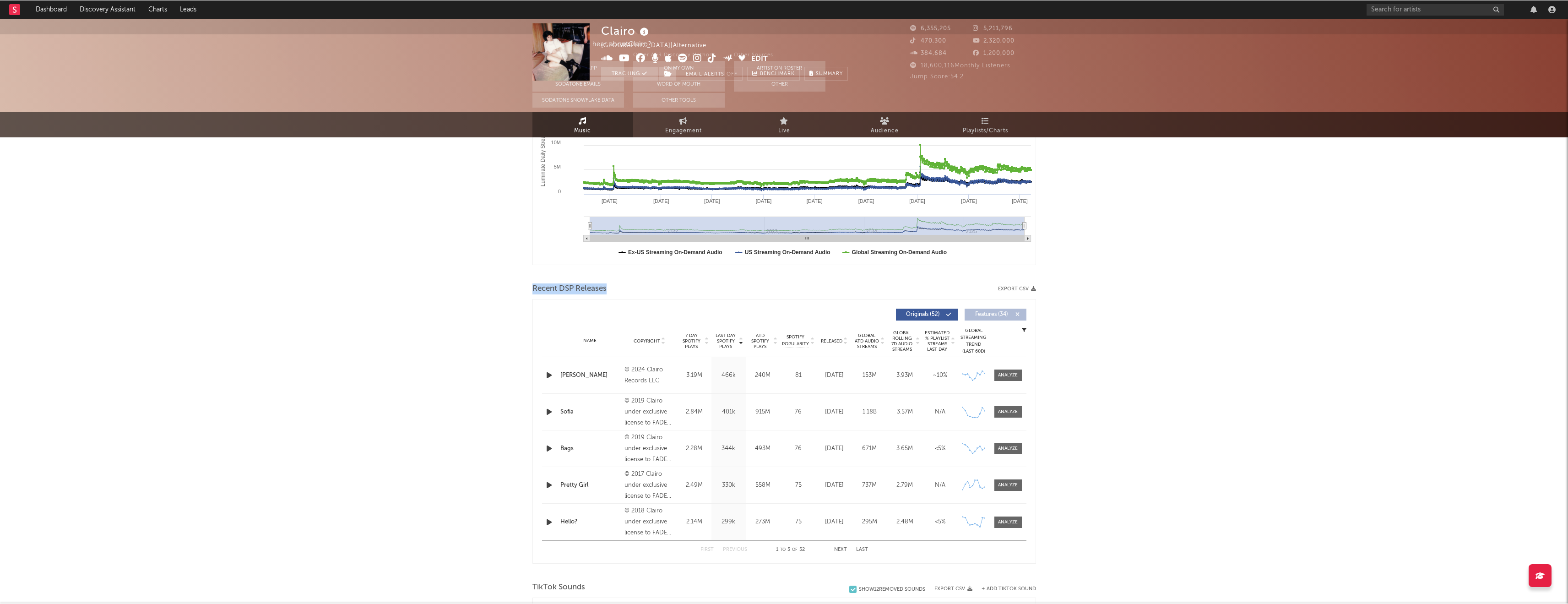
scroll to position [0, 0]
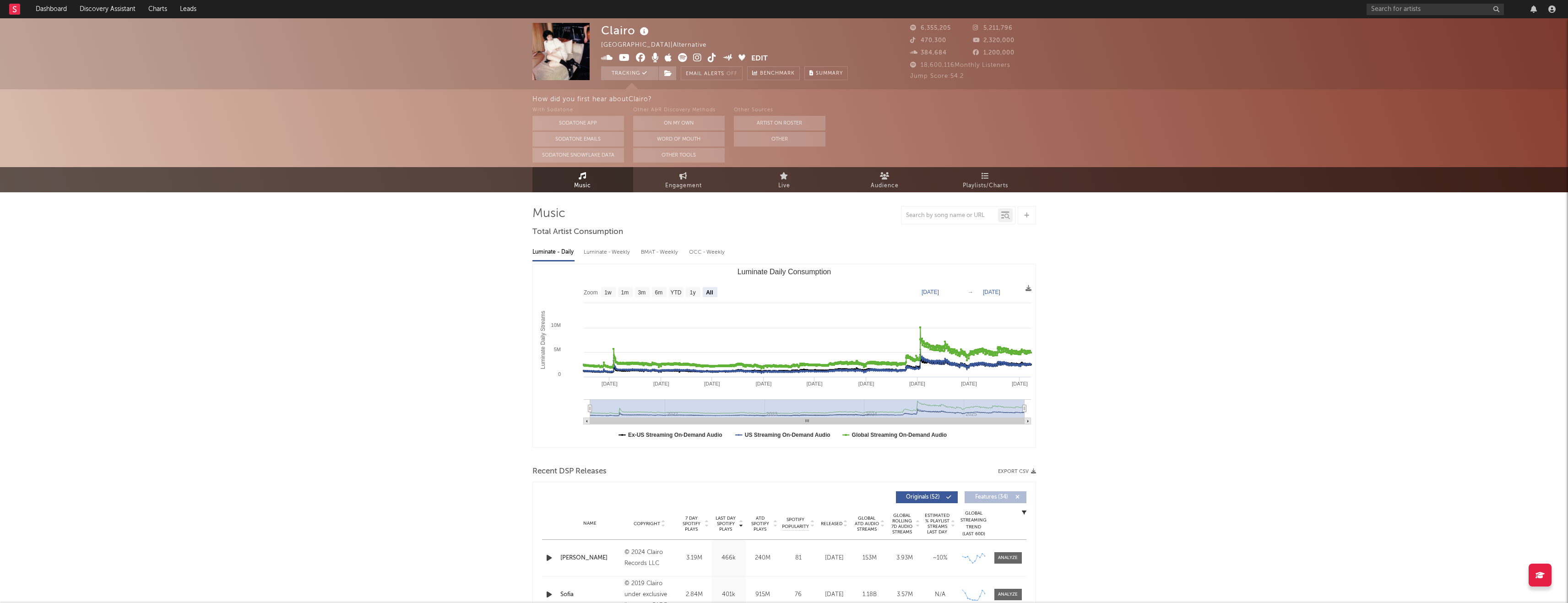
click at [612, 255] on div "Luminate - Weekly" at bounding box center [608, 252] width 48 height 15
select select "6m"
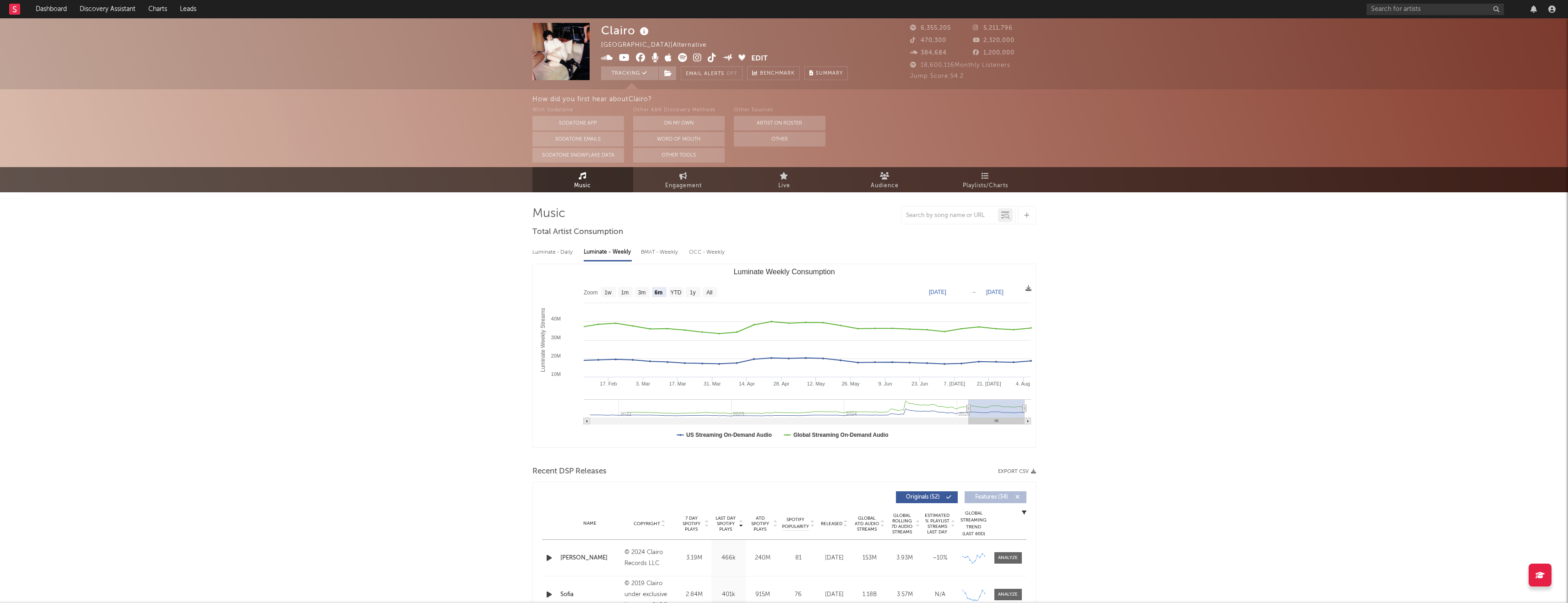
click at [651, 253] on div "BMAT - Weekly" at bounding box center [661, 252] width 39 height 15
select select "6m"
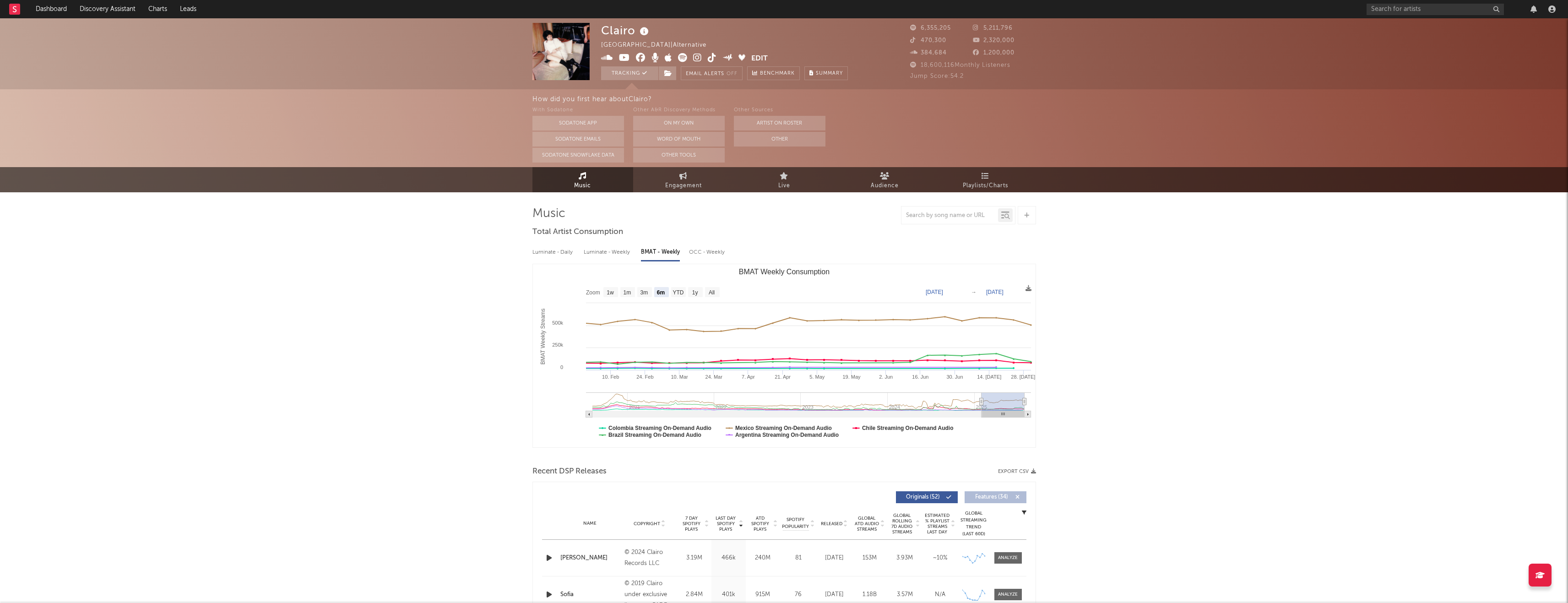
click at [679, 59] on icon at bounding box center [682, 57] width 9 height 9
drag, startPoint x: 954, startPoint y: 26, endPoint x: 914, endPoint y: 26, distance: 40.0
click at [787, 26] on div "6,355,205" at bounding box center [942, 29] width 63 height 11
click at [787, 27] on icon at bounding box center [914, 27] width 9 height 6
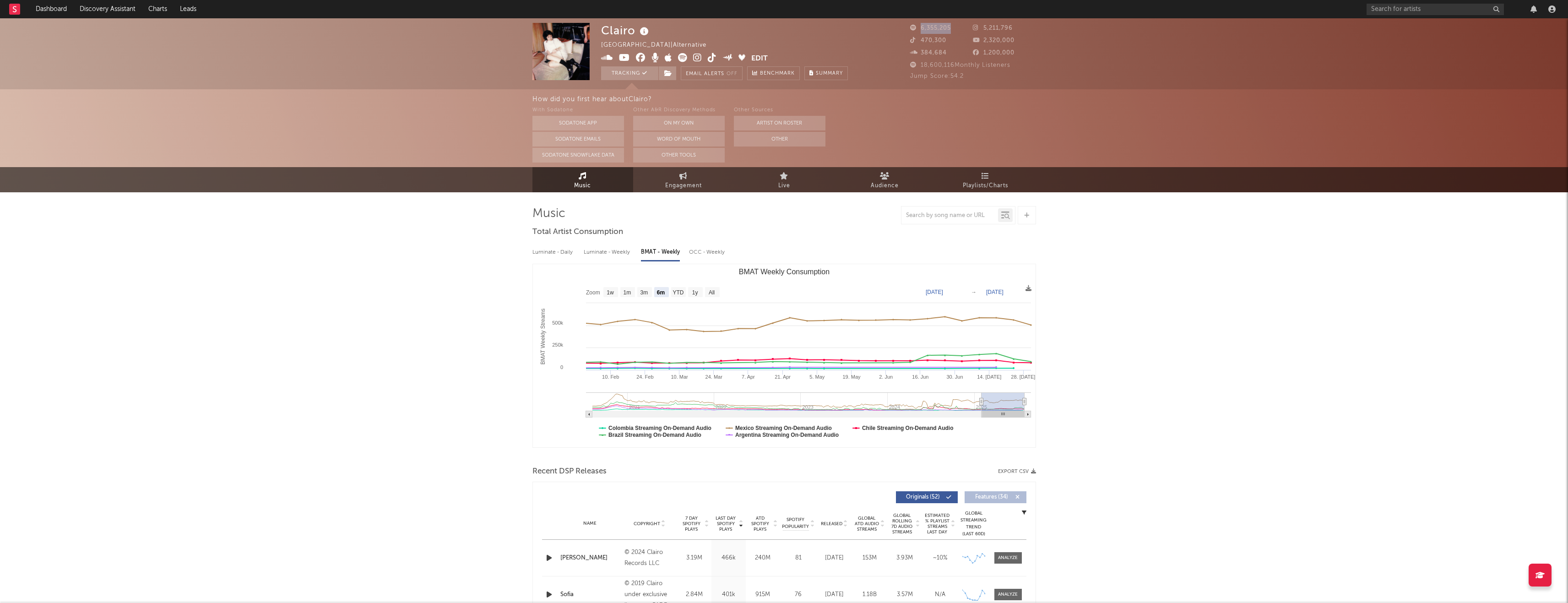
click at [787, 27] on span "6,355,205" at bounding box center [930, 28] width 40 height 6
click at [787, 30] on div "6,355,205" at bounding box center [942, 29] width 63 height 11
drag, startPoint x: 959, startPoint y: 29, endPoint x: 909, endPoint y: 28, distance: 50.0
click at [787, 28] on div "6,355,205" at bounding box center [942, 29] width 63 height 11
